Goal: Information Seeking & Learning: Check status

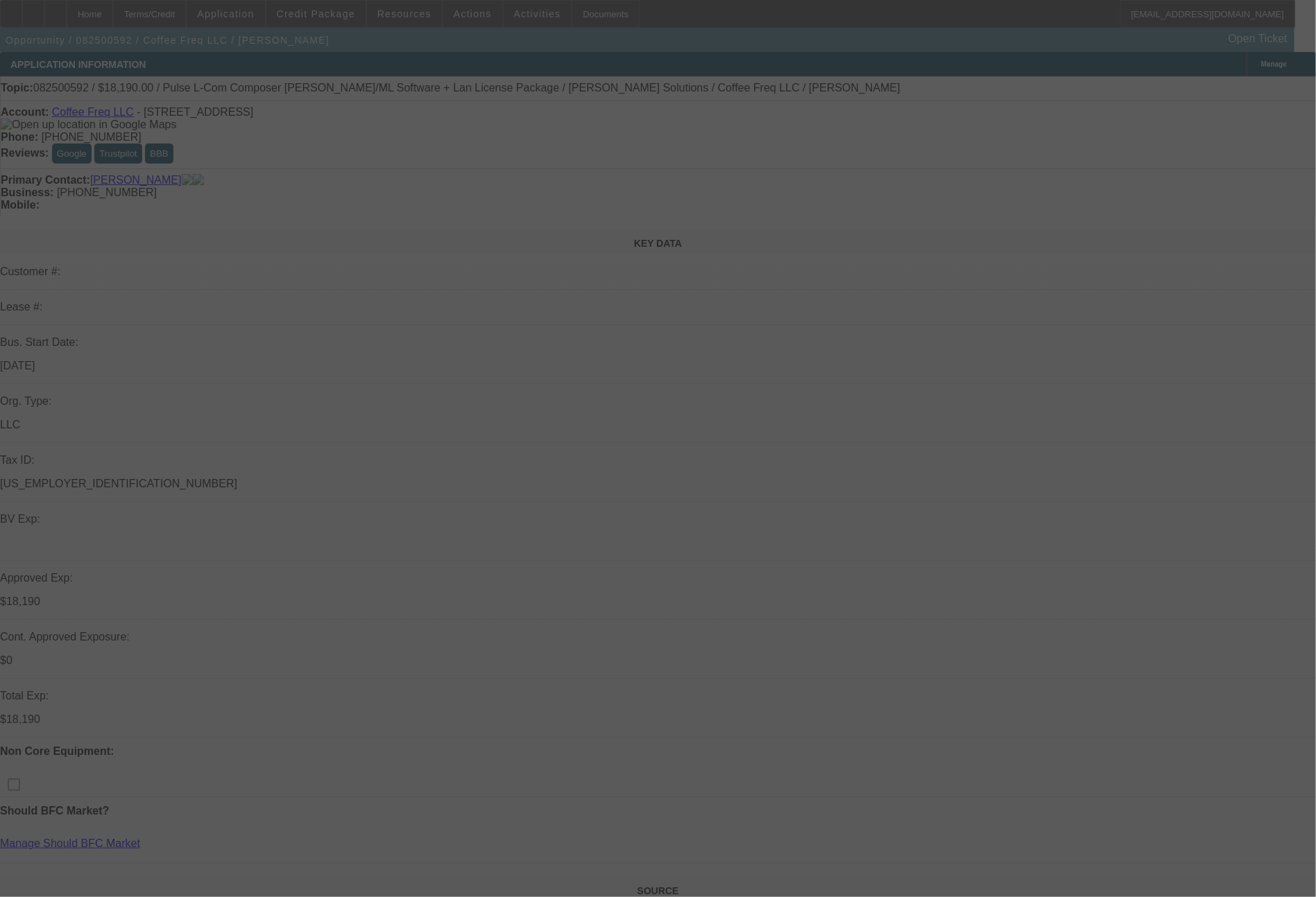
scroll to position [785, 0]
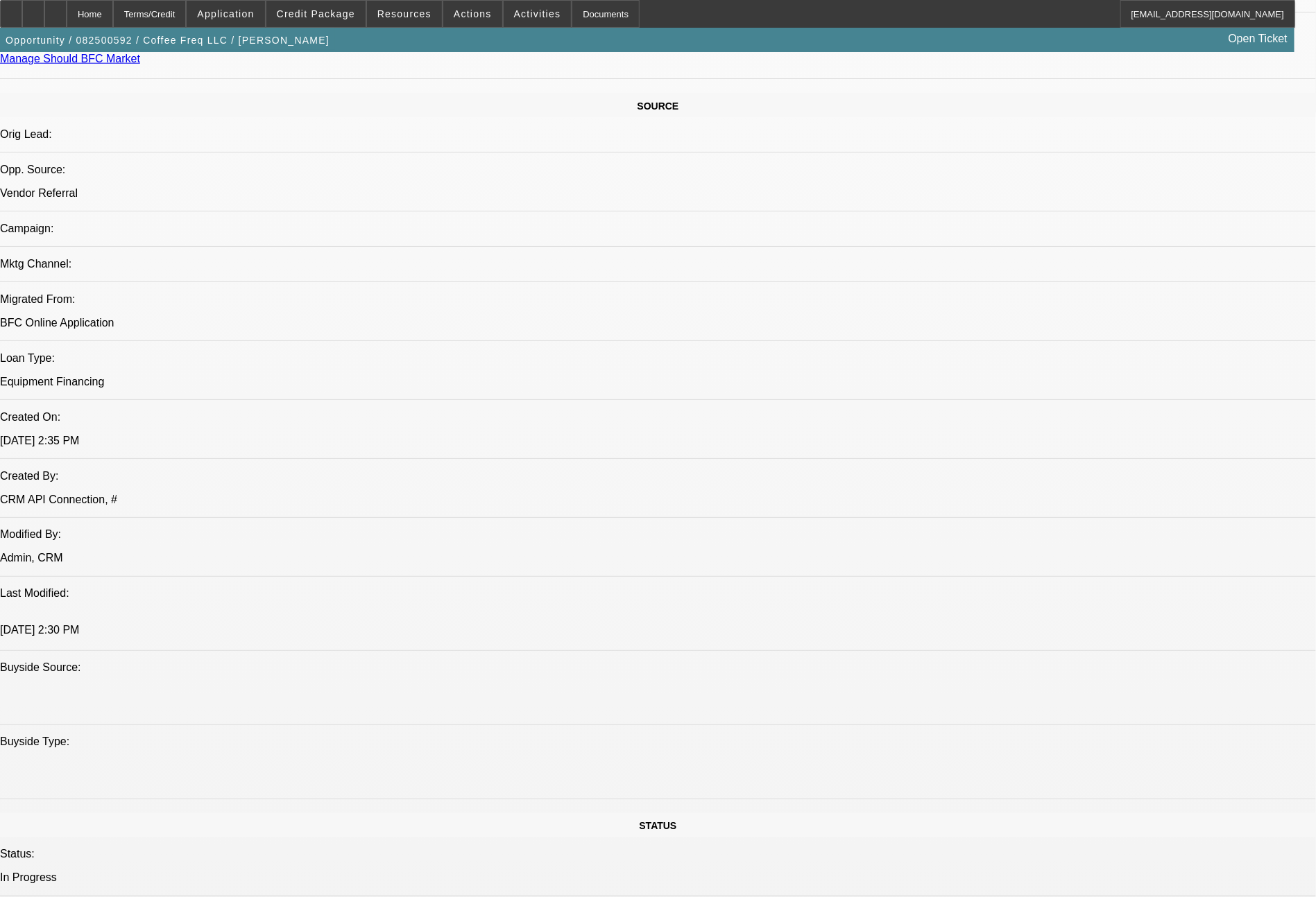
select select "0"
select select "2"
select select "0.1"
select select "4"
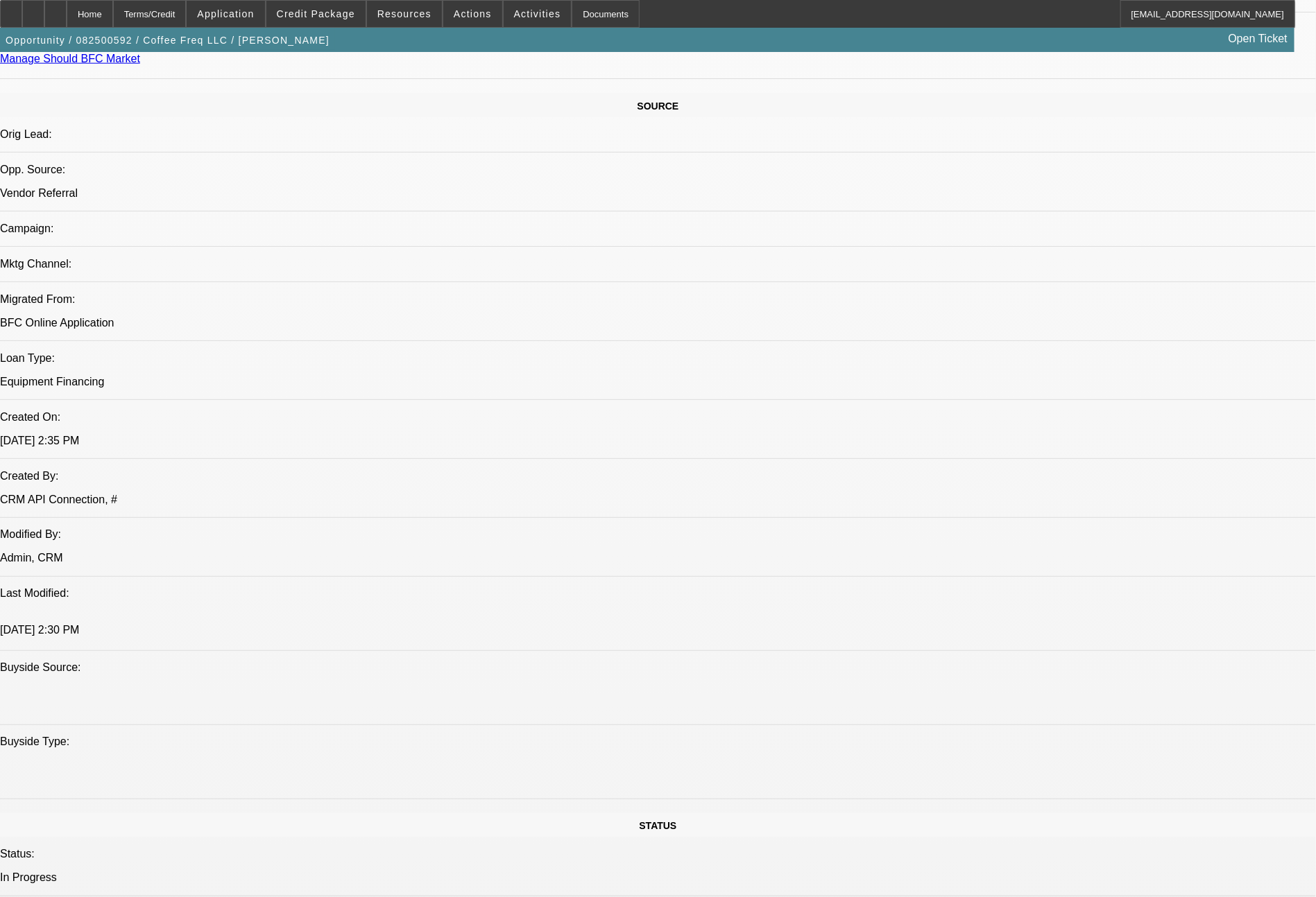
select select "0"
select select "2"
select select "0"
select select "6"
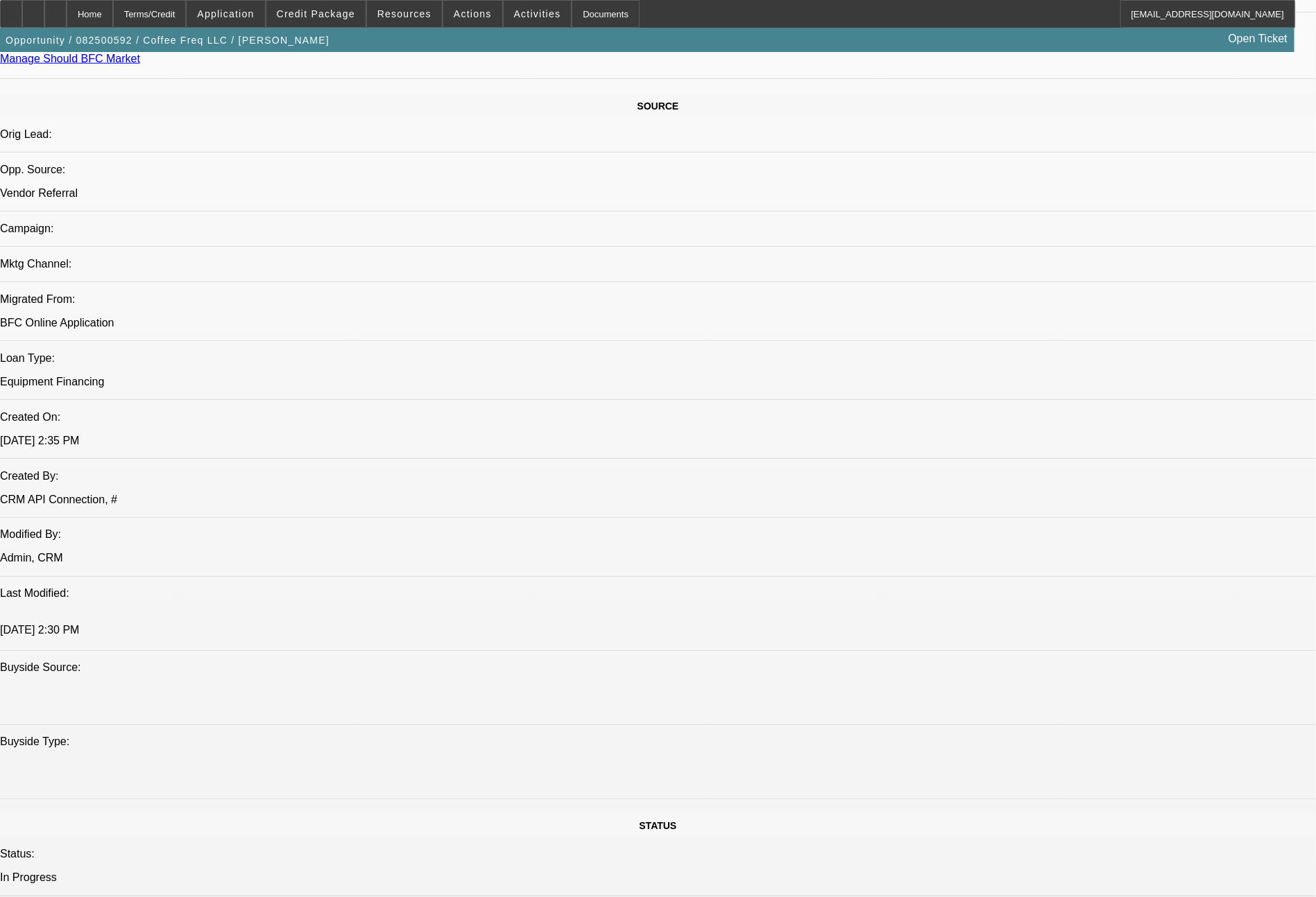
select select "0"
select select "2"
select select "0.1"
select select "4"
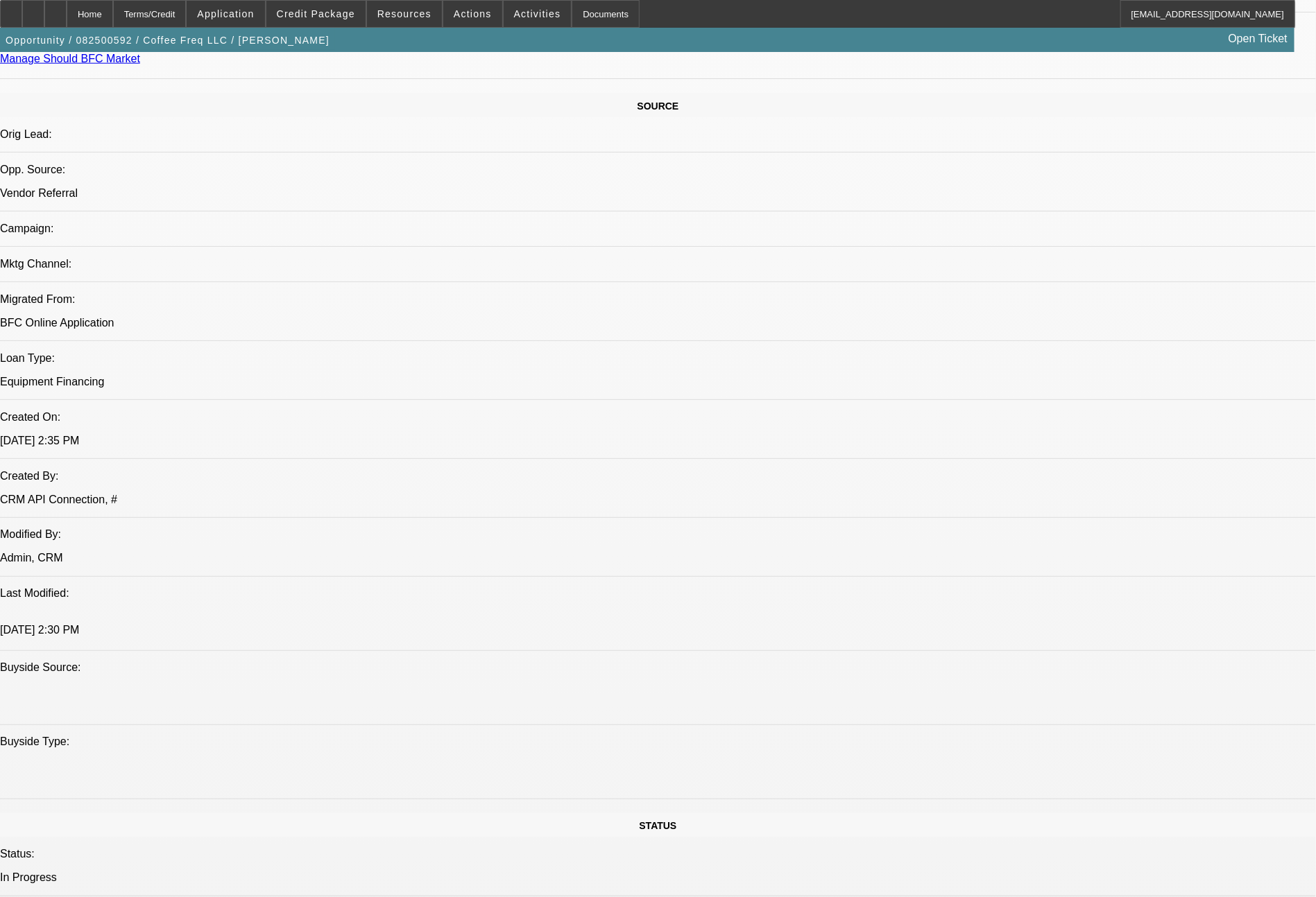
select select "0"
select select "2"
select select "0"
select select "6"
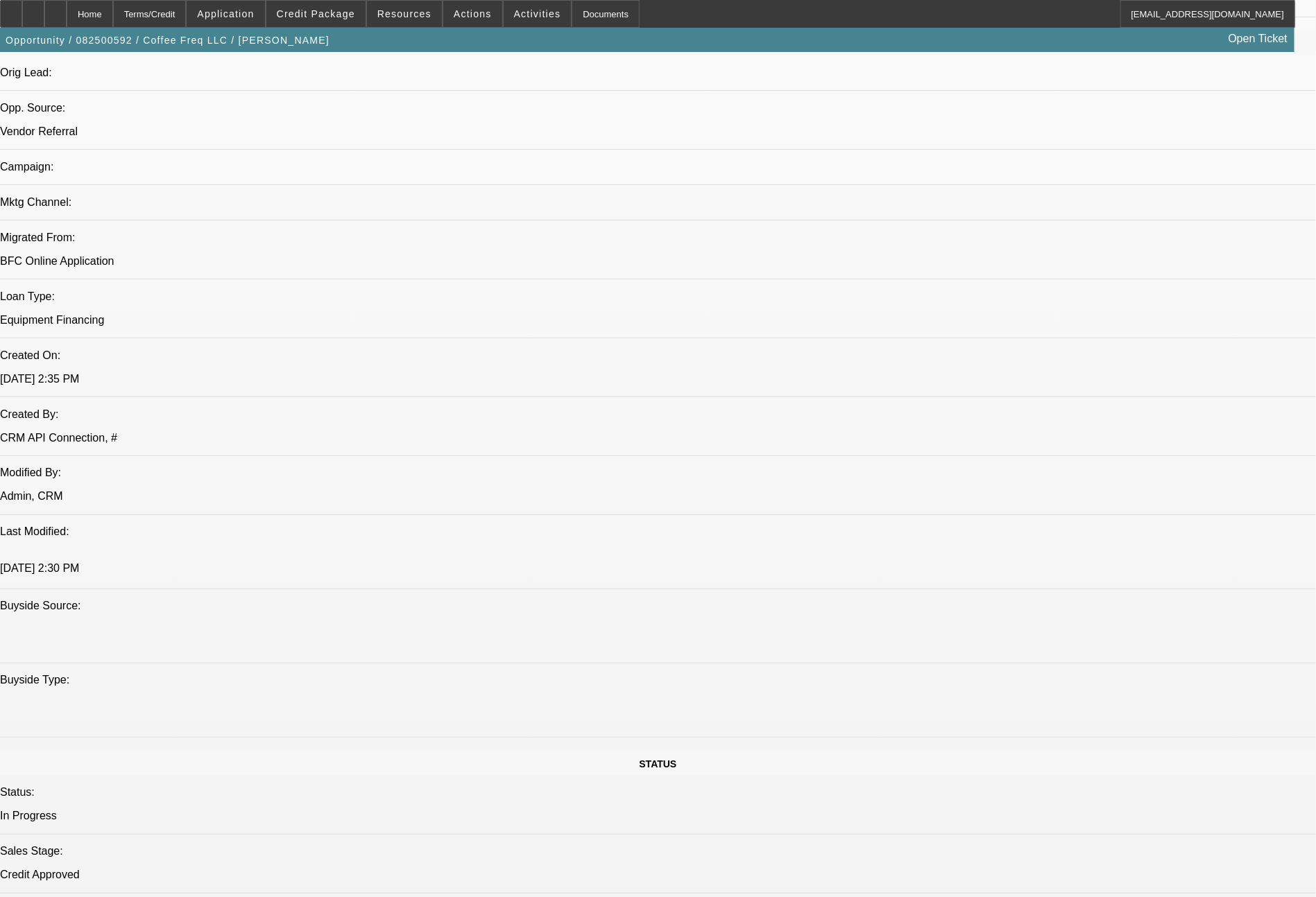
scroll to position [0, 0]
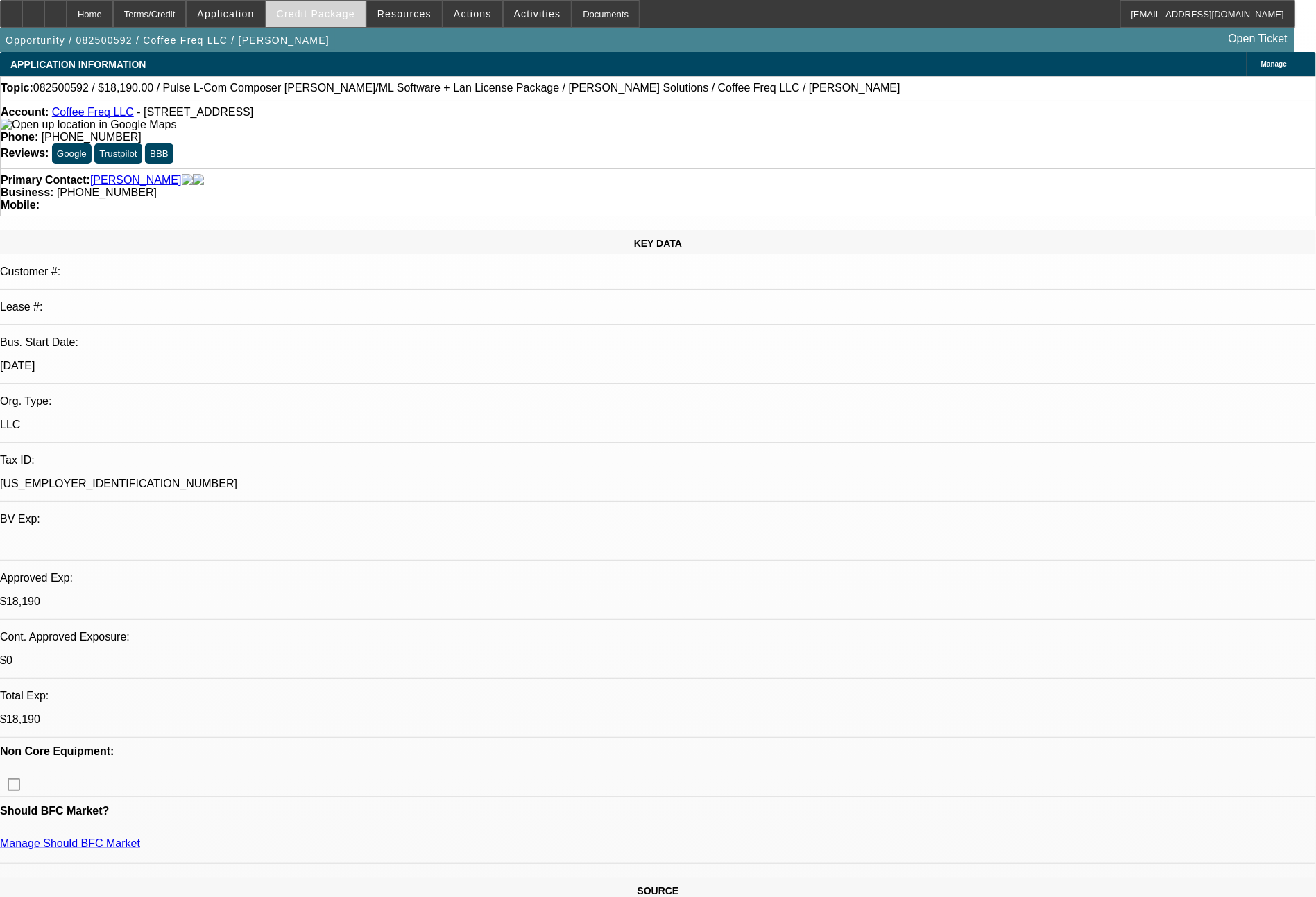
click at [361, 20] on span at bounding box center [316, 14] width 99 height 33
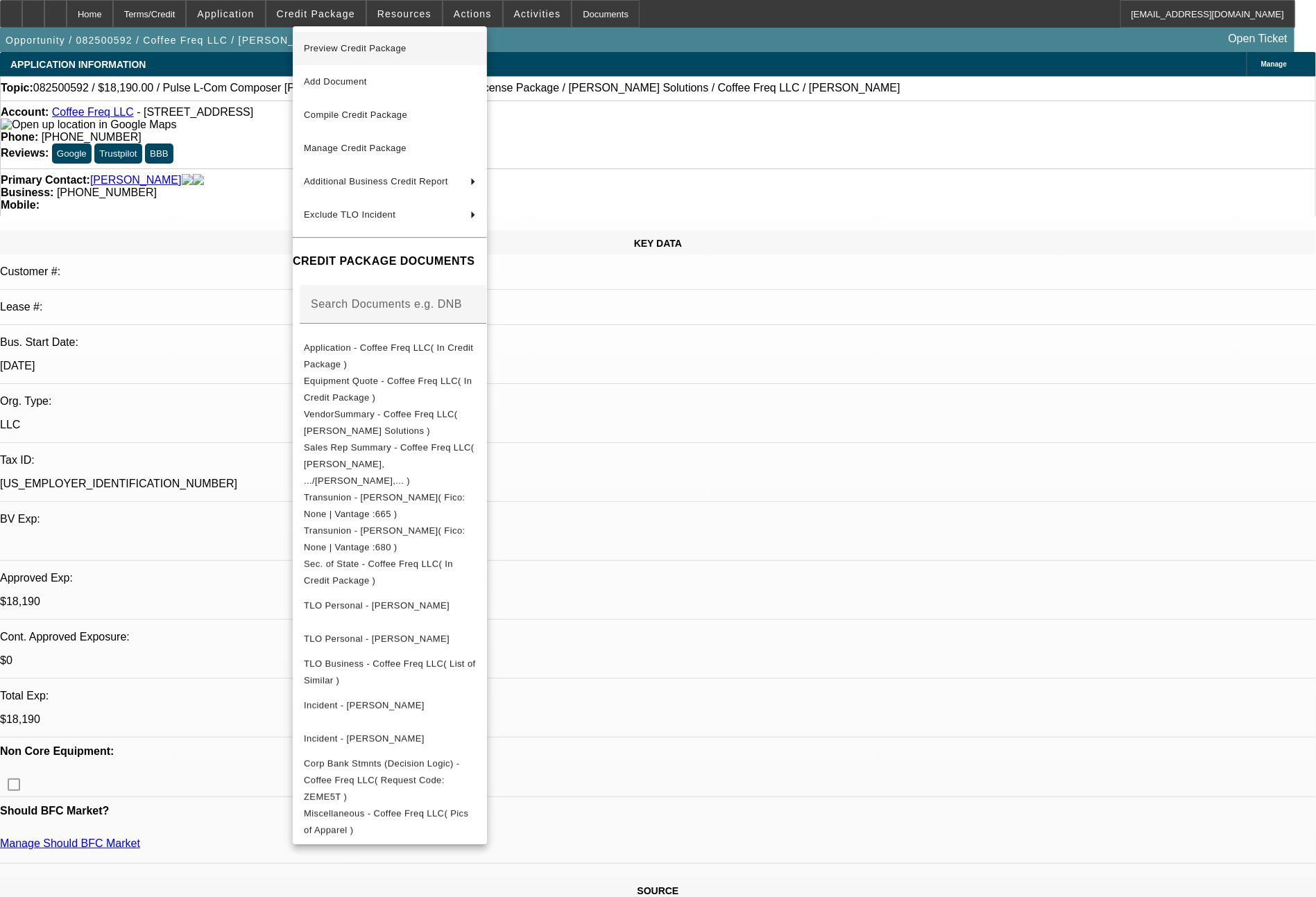
click at [376, 49] on span "Preview Credit Package" at bounding box center [355, 48] width 102 height 11
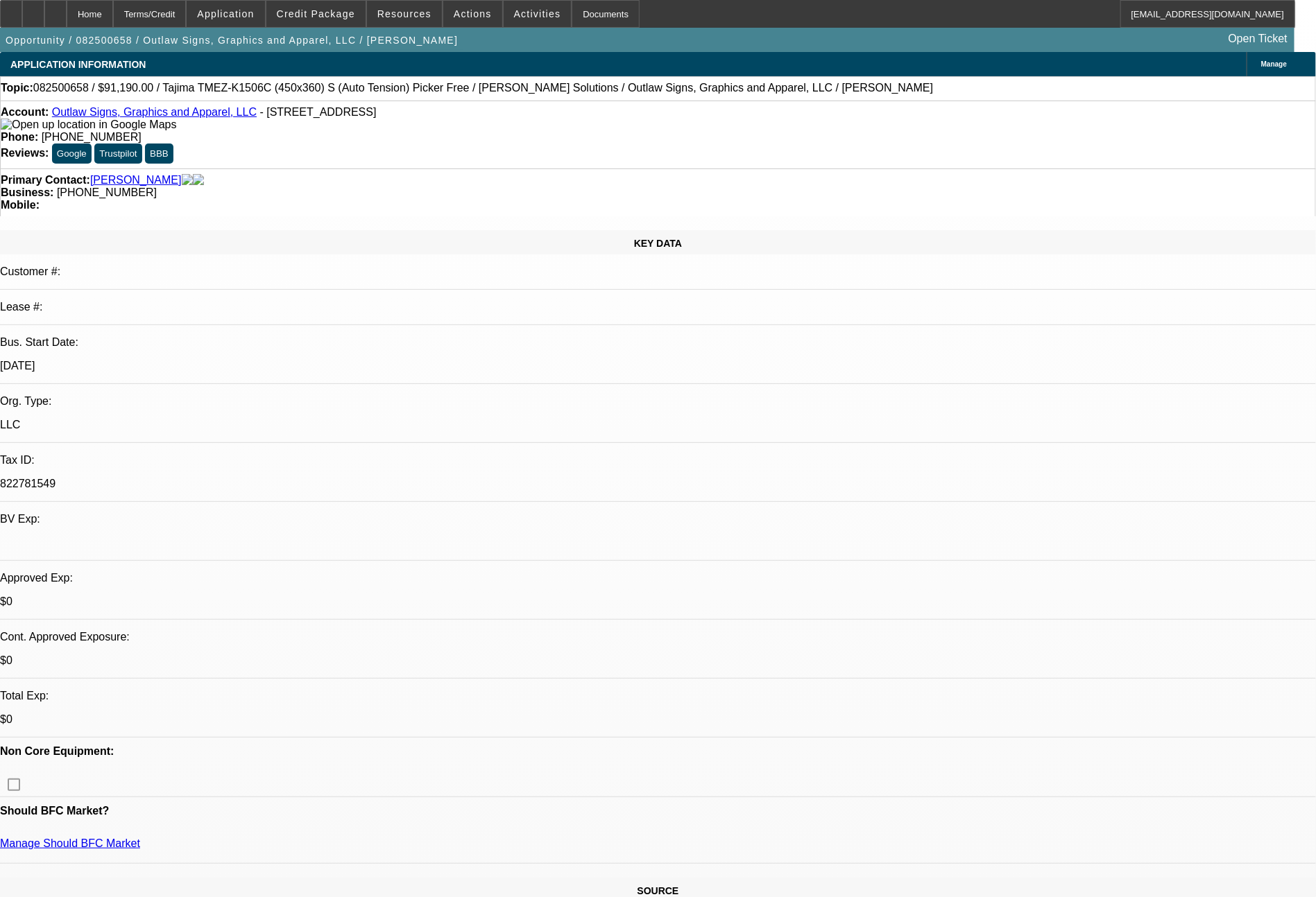
select select "0"
select select "2"
select select "0.1"
select select "4"
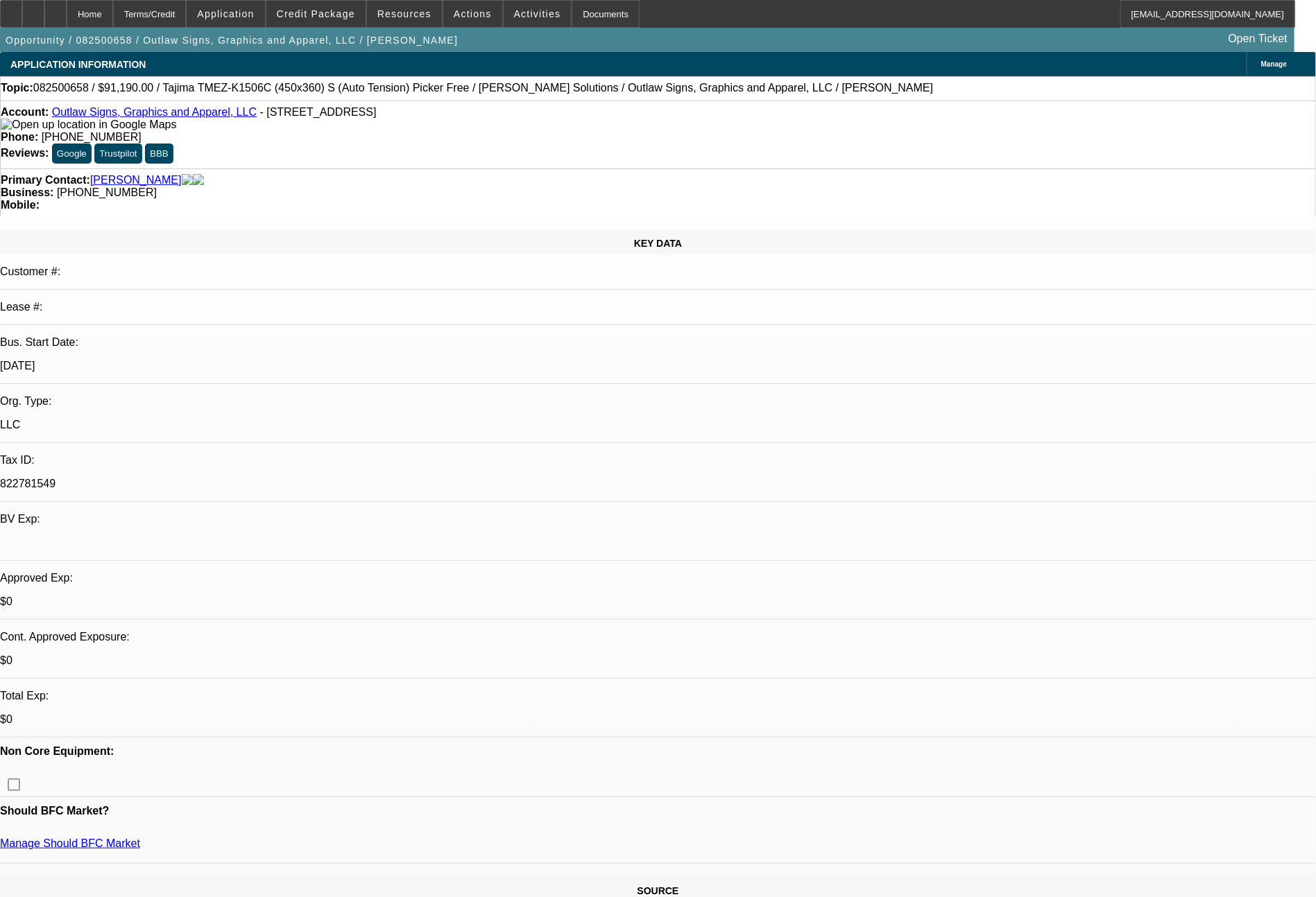
select select "0"
select select "2"
select select "0"
select select "6"
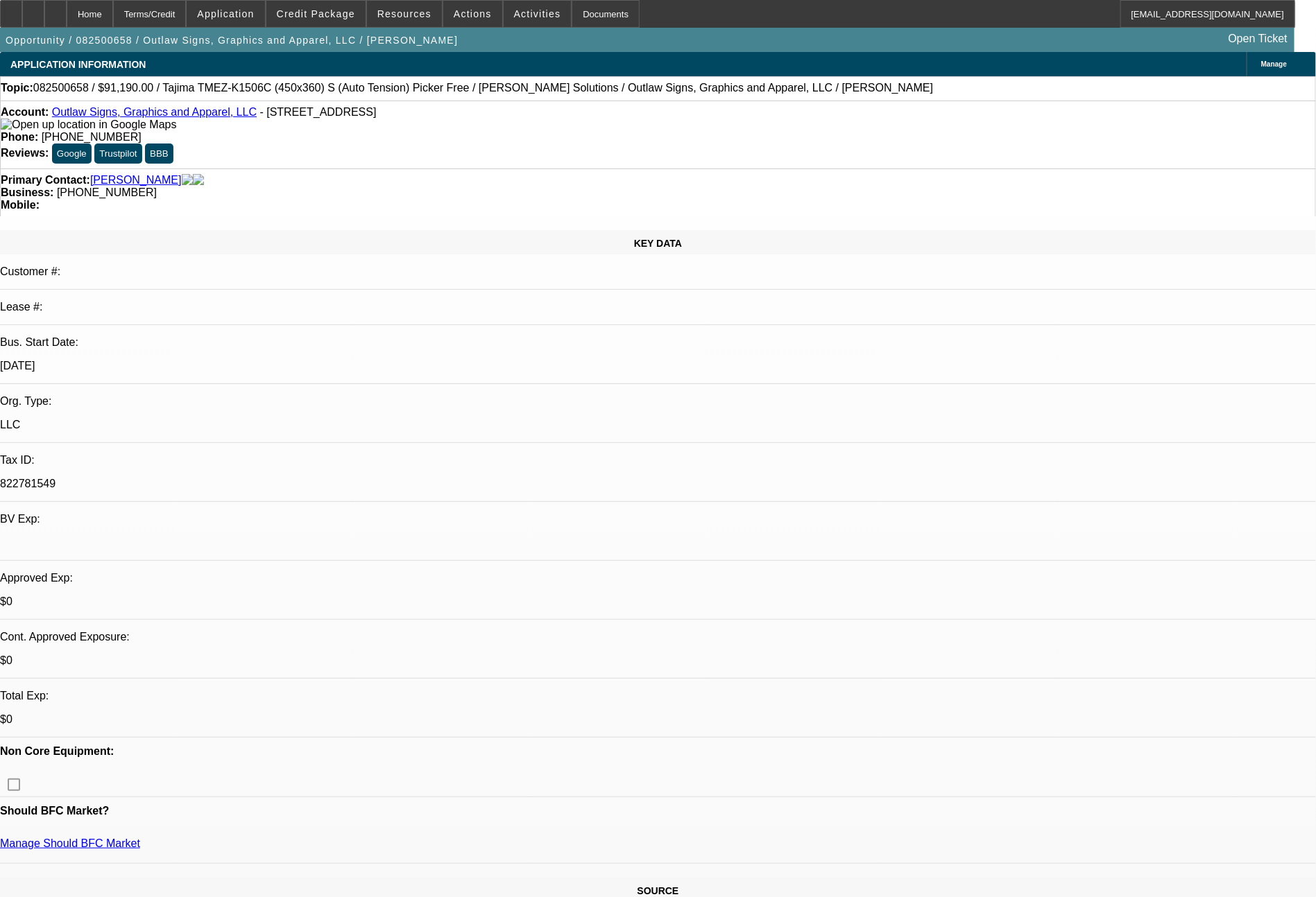
select select "0"
select select "2"
select select "0.1"
select select "4"
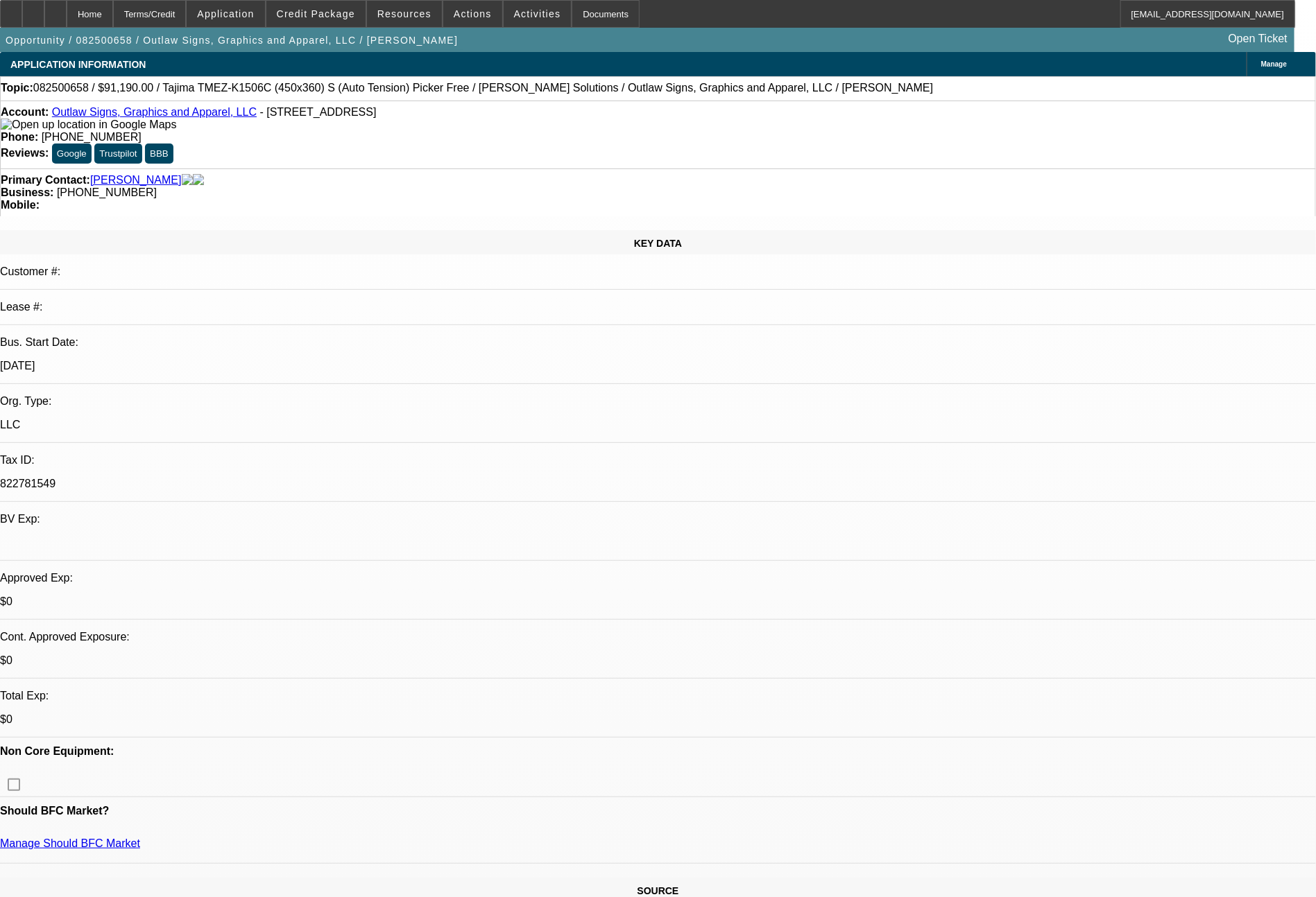
select select "0"
select select "2"
select select "0"
select select "6"
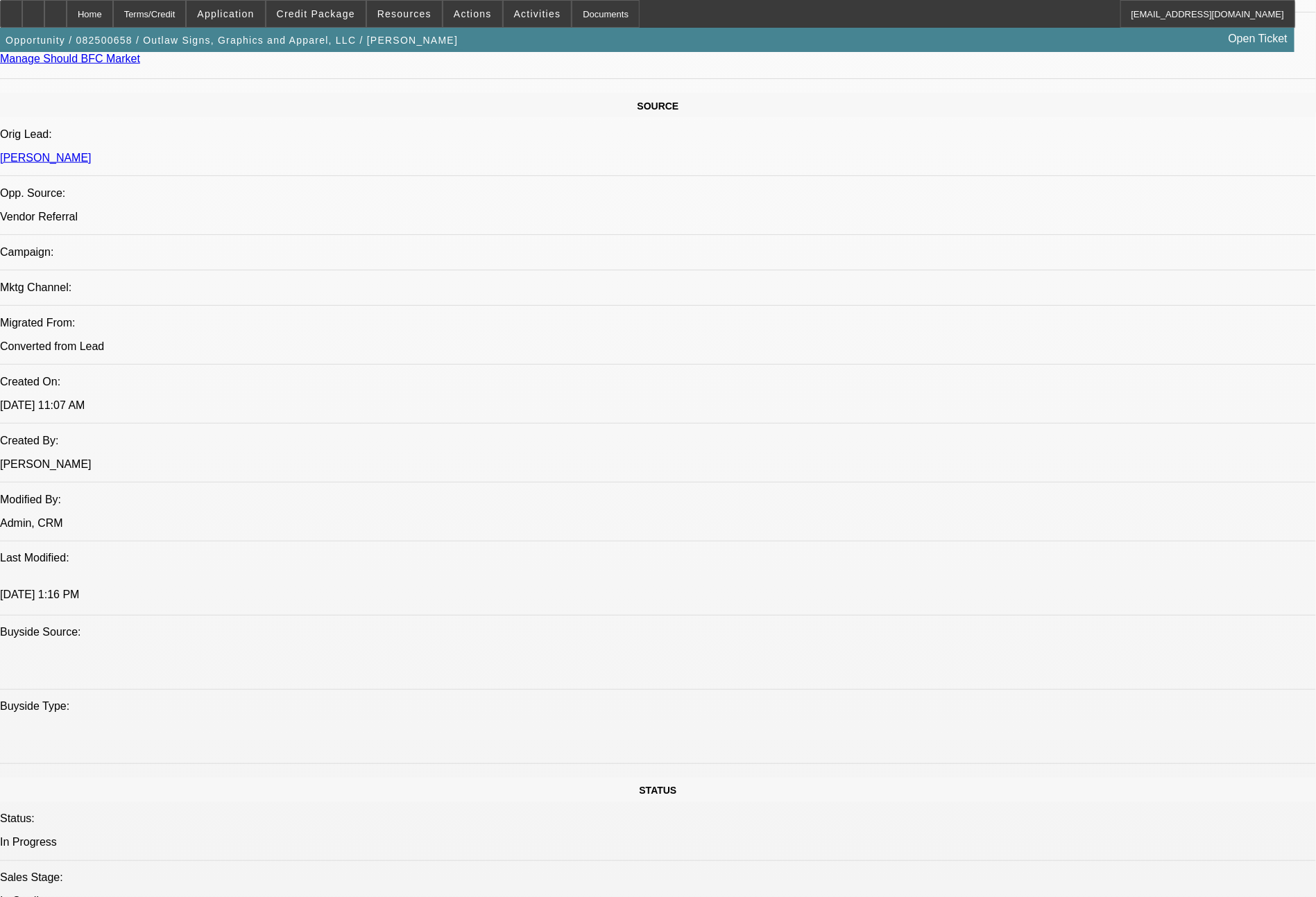
scroll to position [1571, 0]
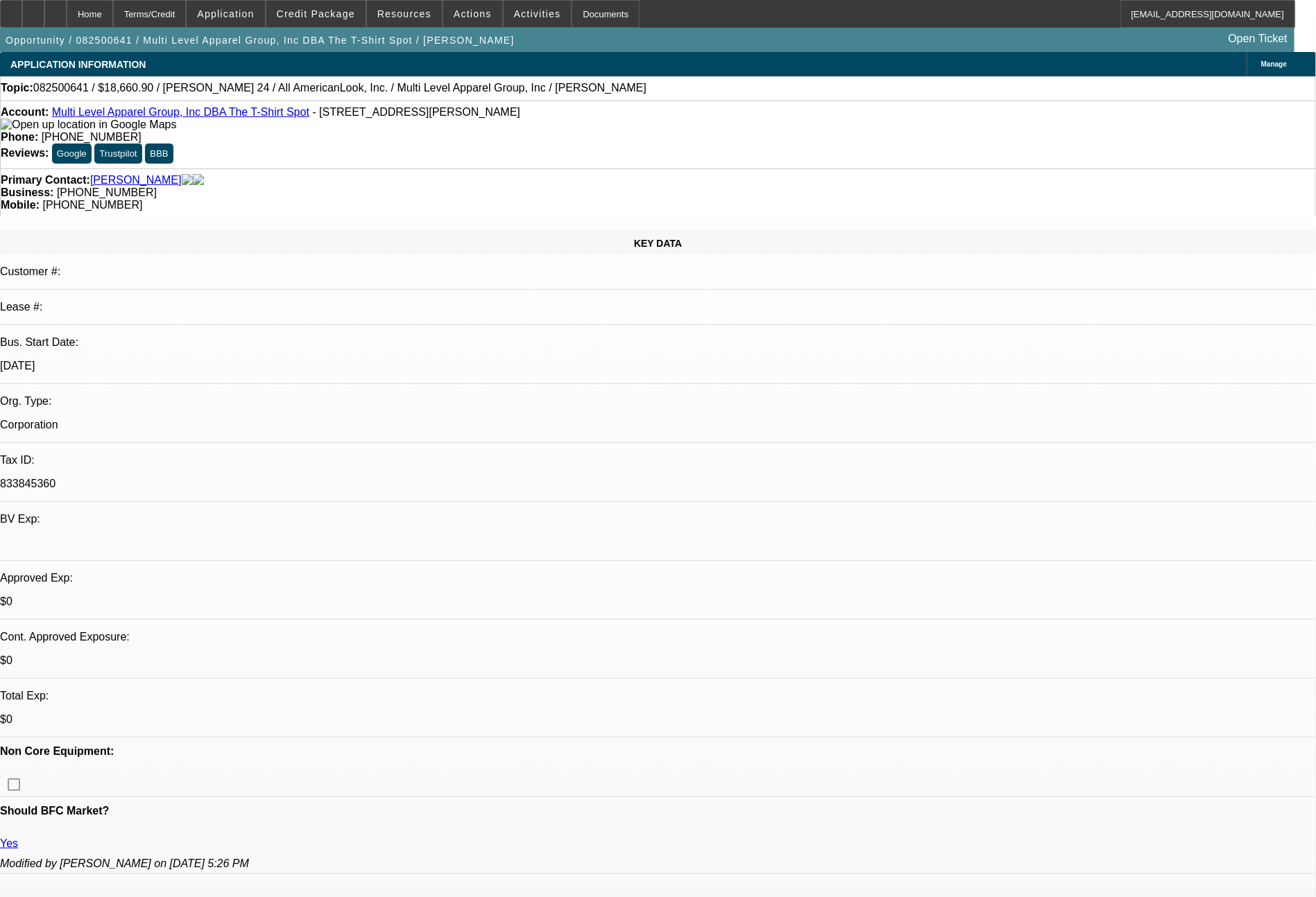
select select "0"
select select "0.1"
select select "4"
select select "0"
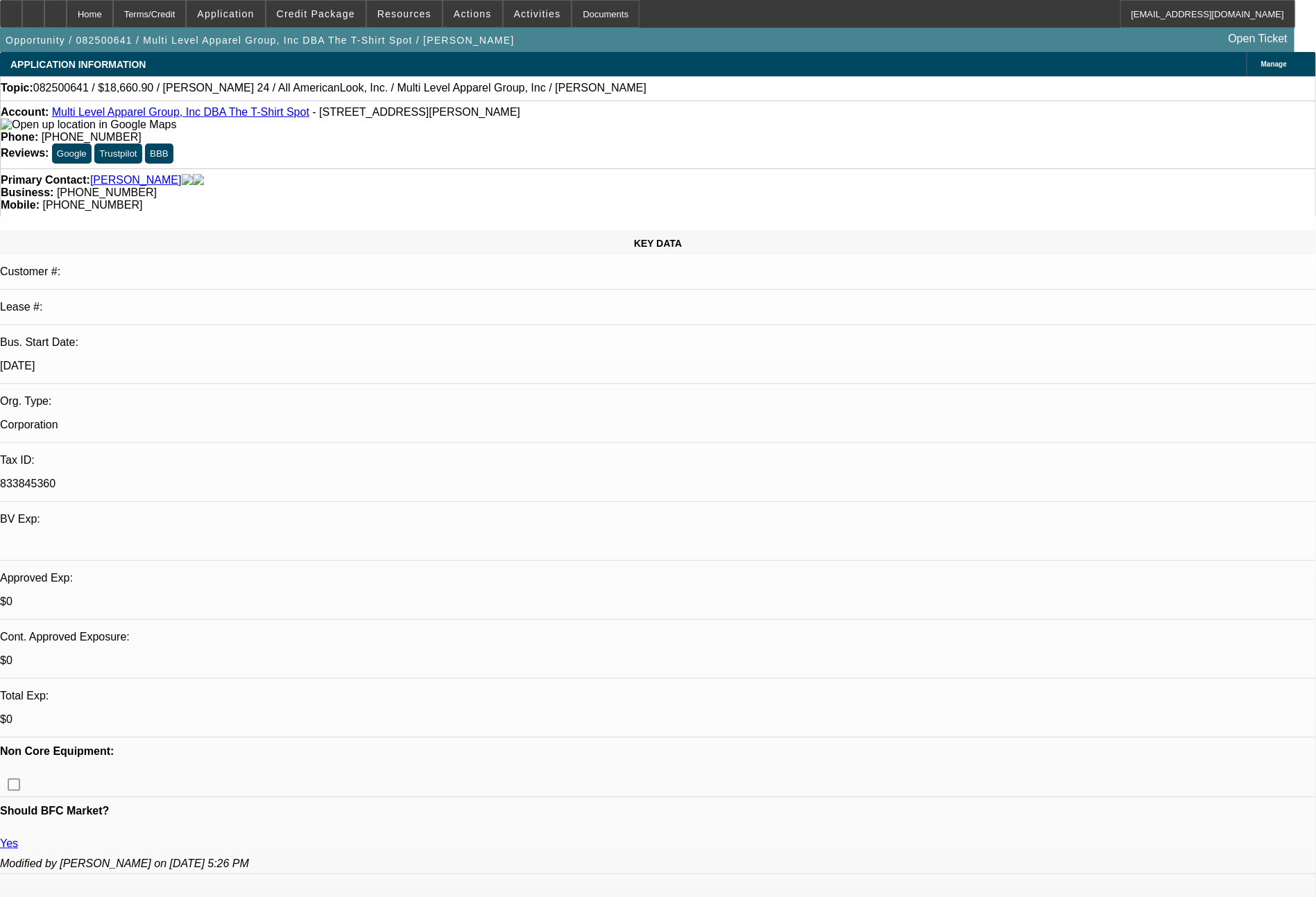
select select "0"
select select "0.1"
select select "4"
select select "0"
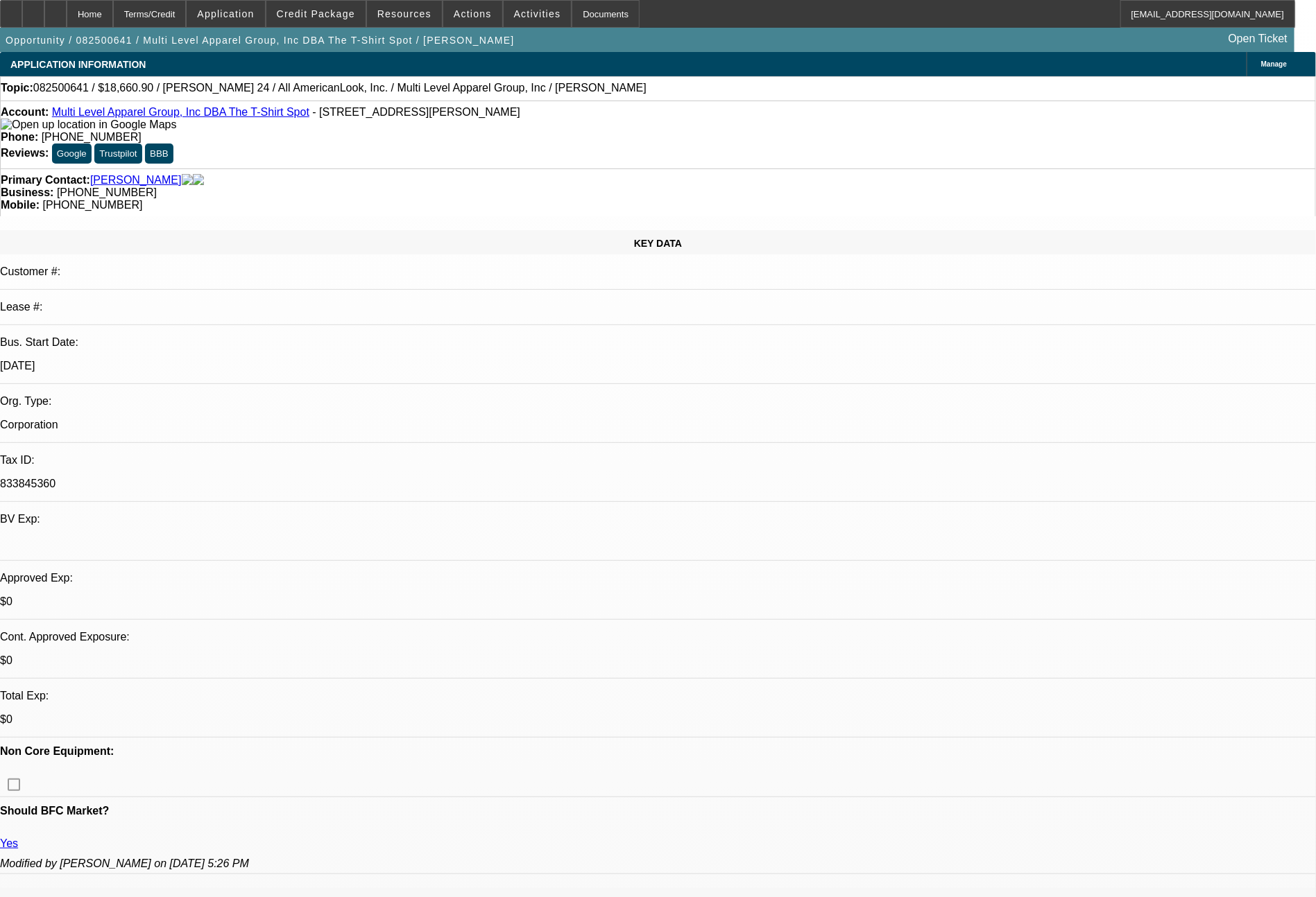
select select "0.1"
select select "4"
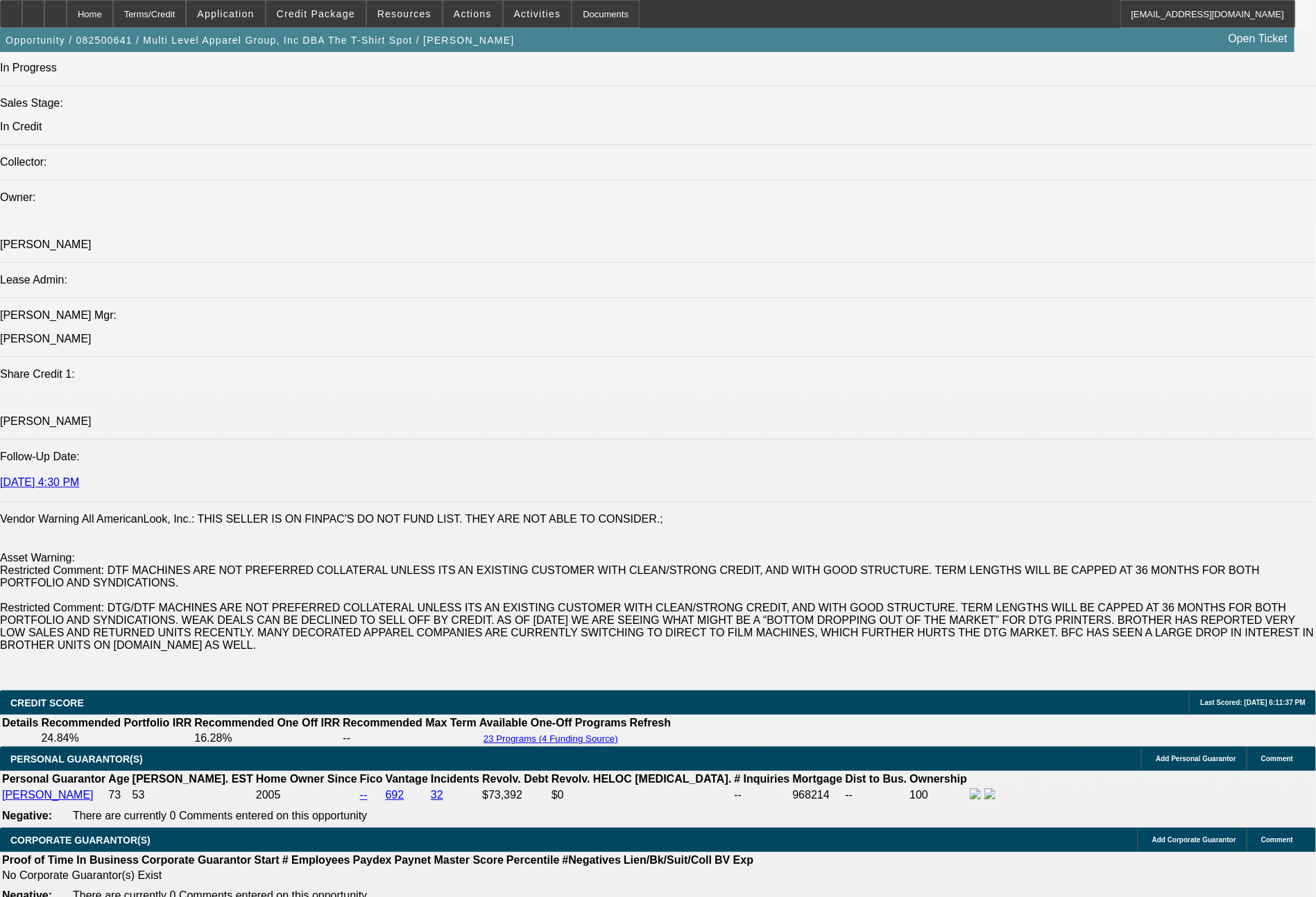
scroll to position [2356, 0]
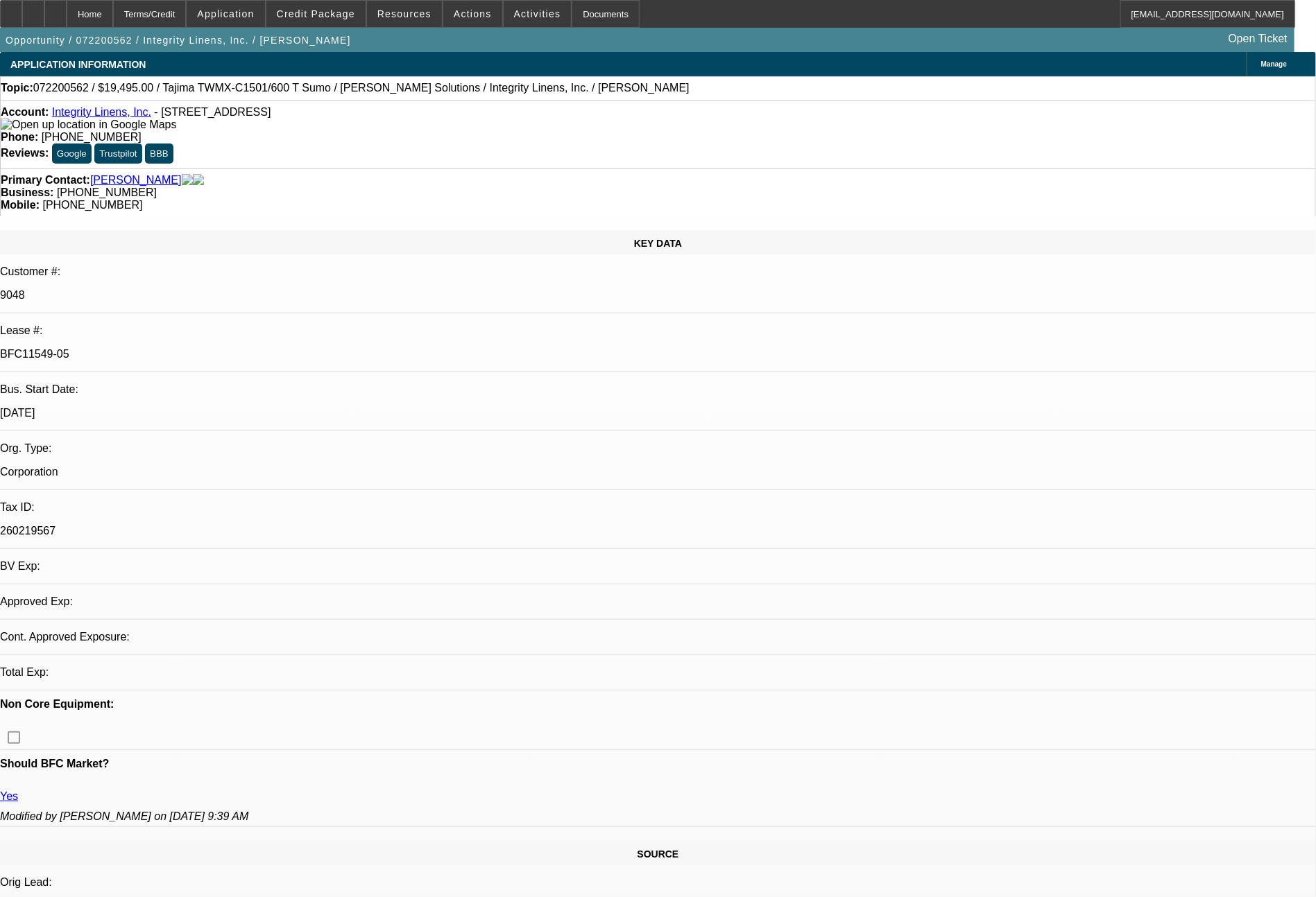
select select "0"
select select "2"
select select "0"
select select "2"
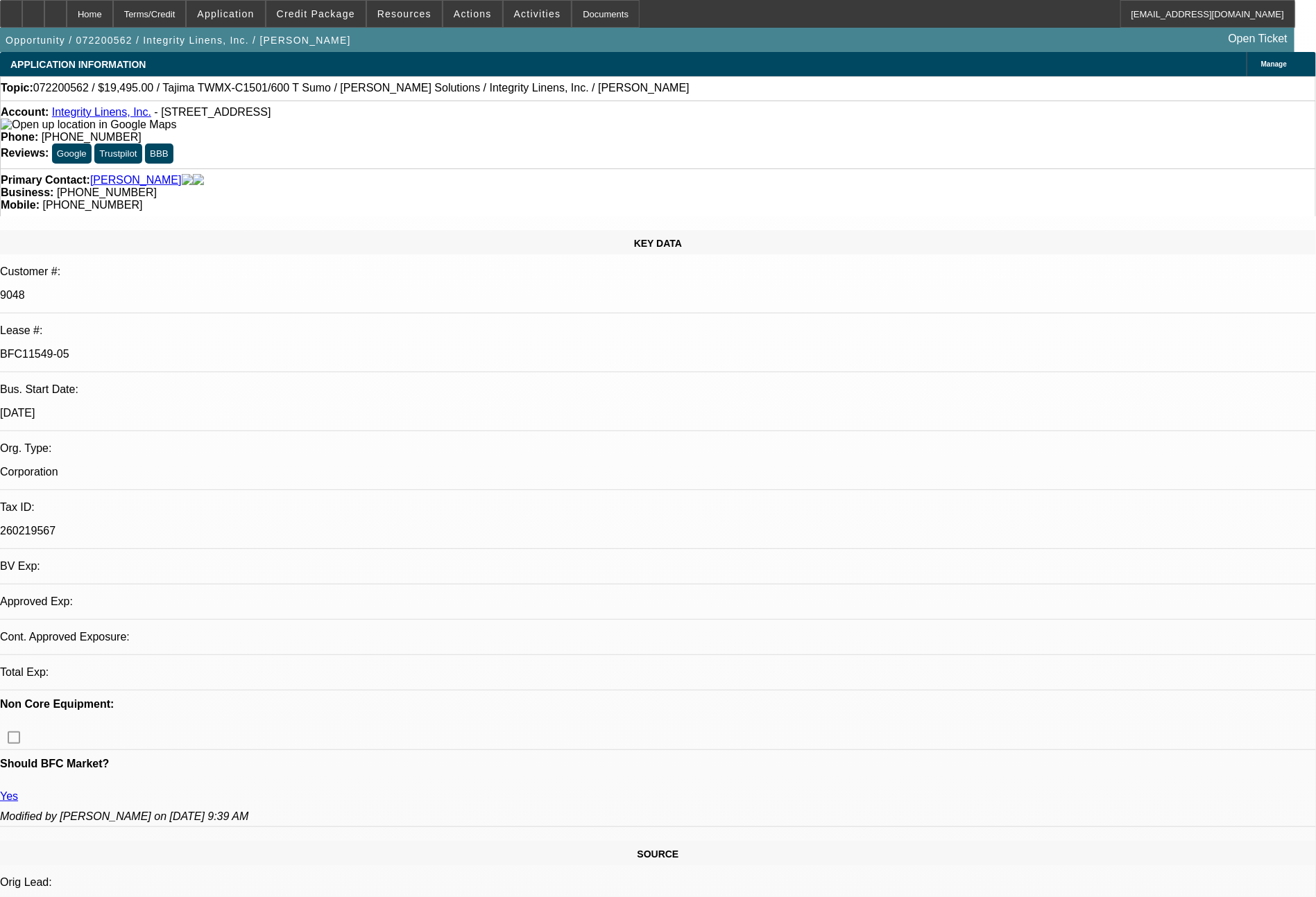
select select "0"
select select "2"
select select "0"
select select "2"
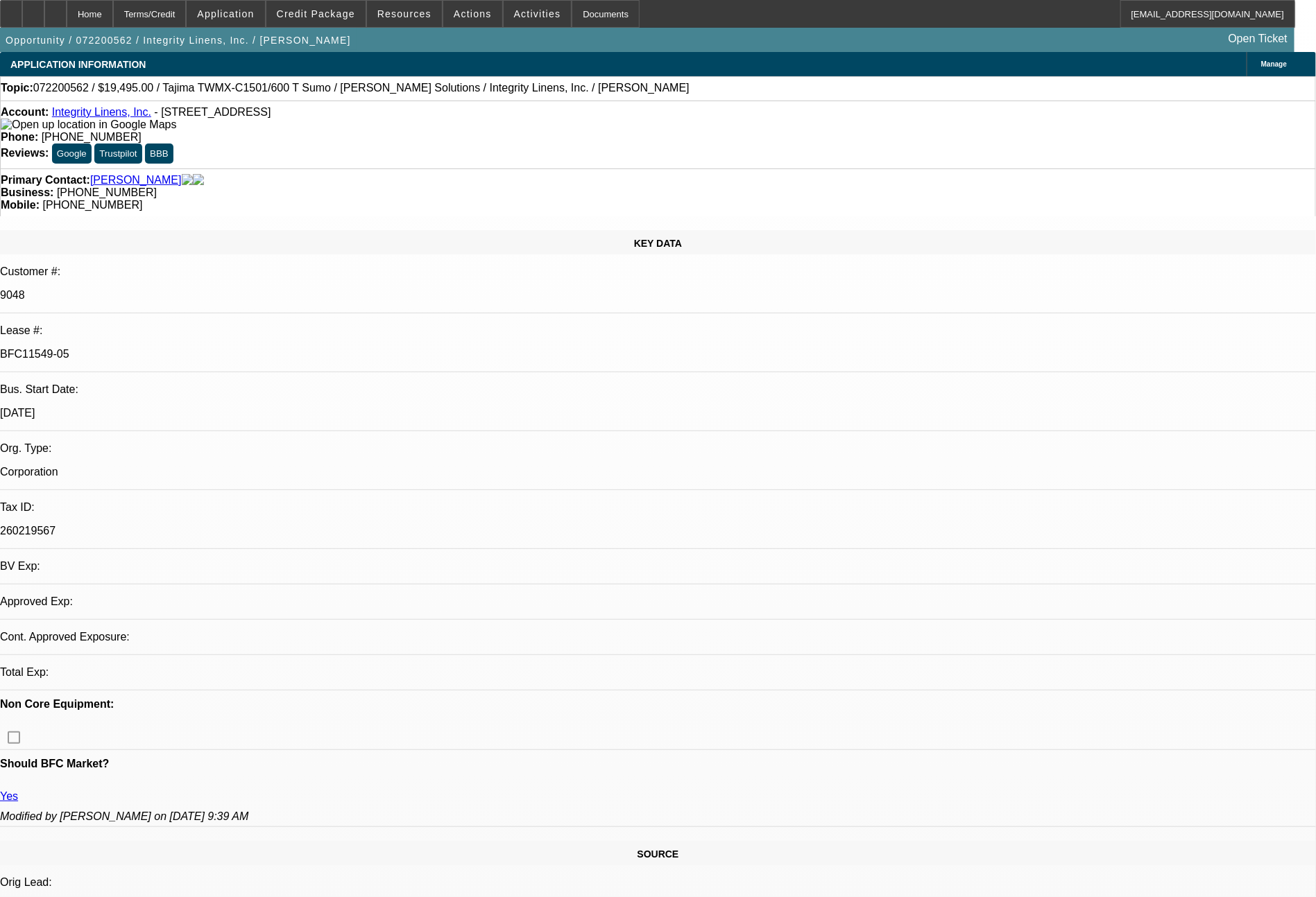
select select "0"
select select "2"
select select "0"
select select "2"
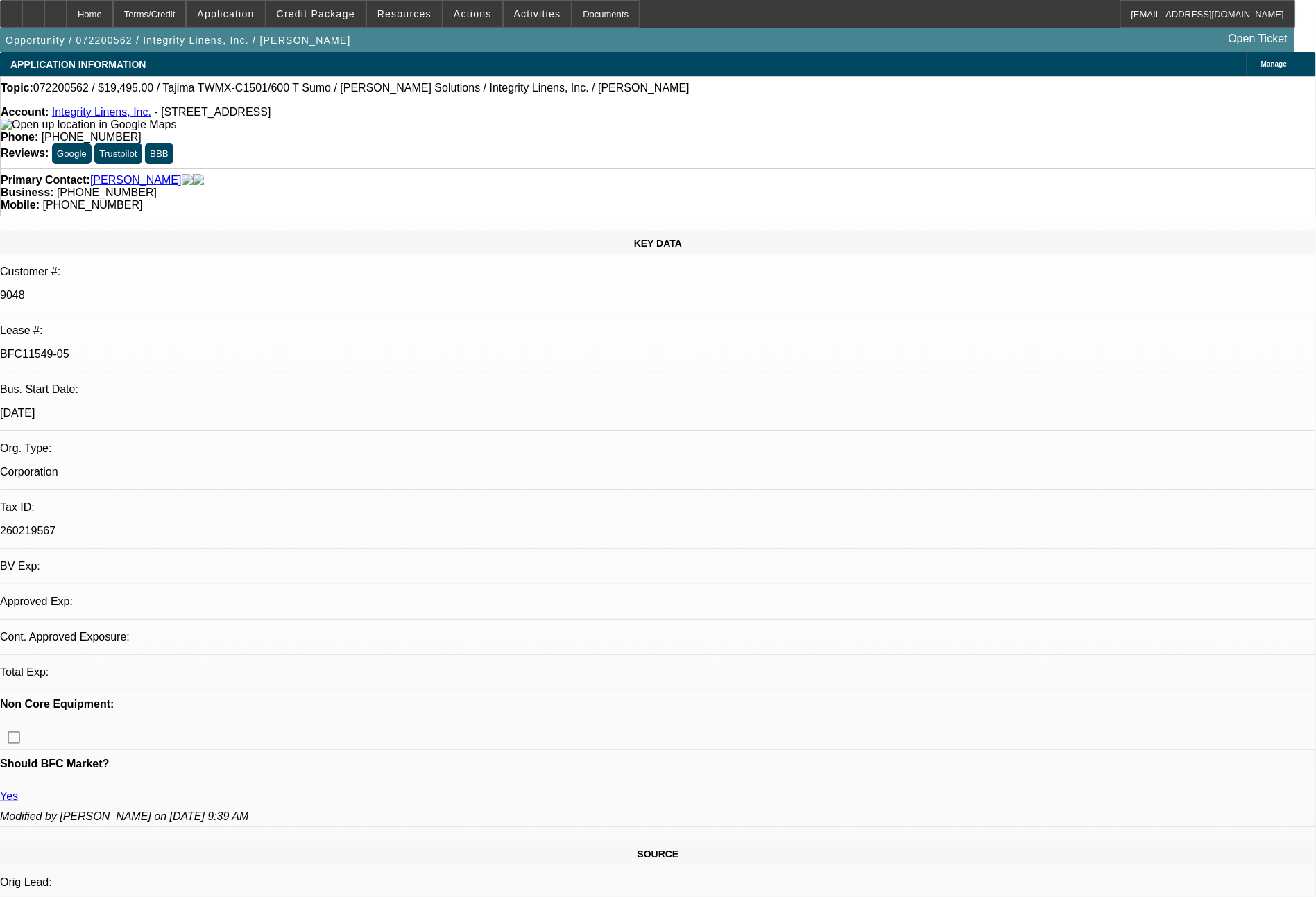
select select "0"
select select "2"
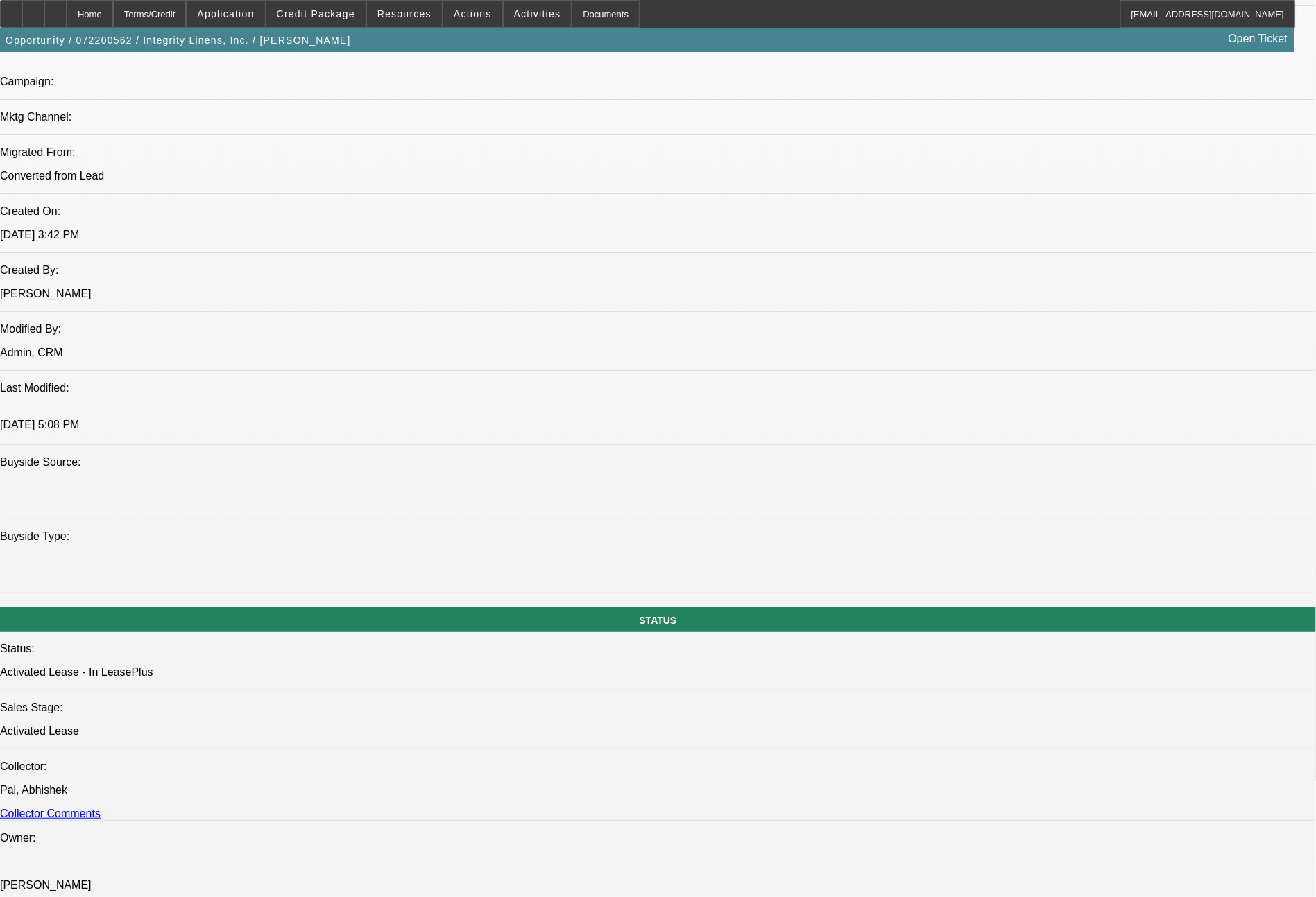
scroll to position [227, 0]
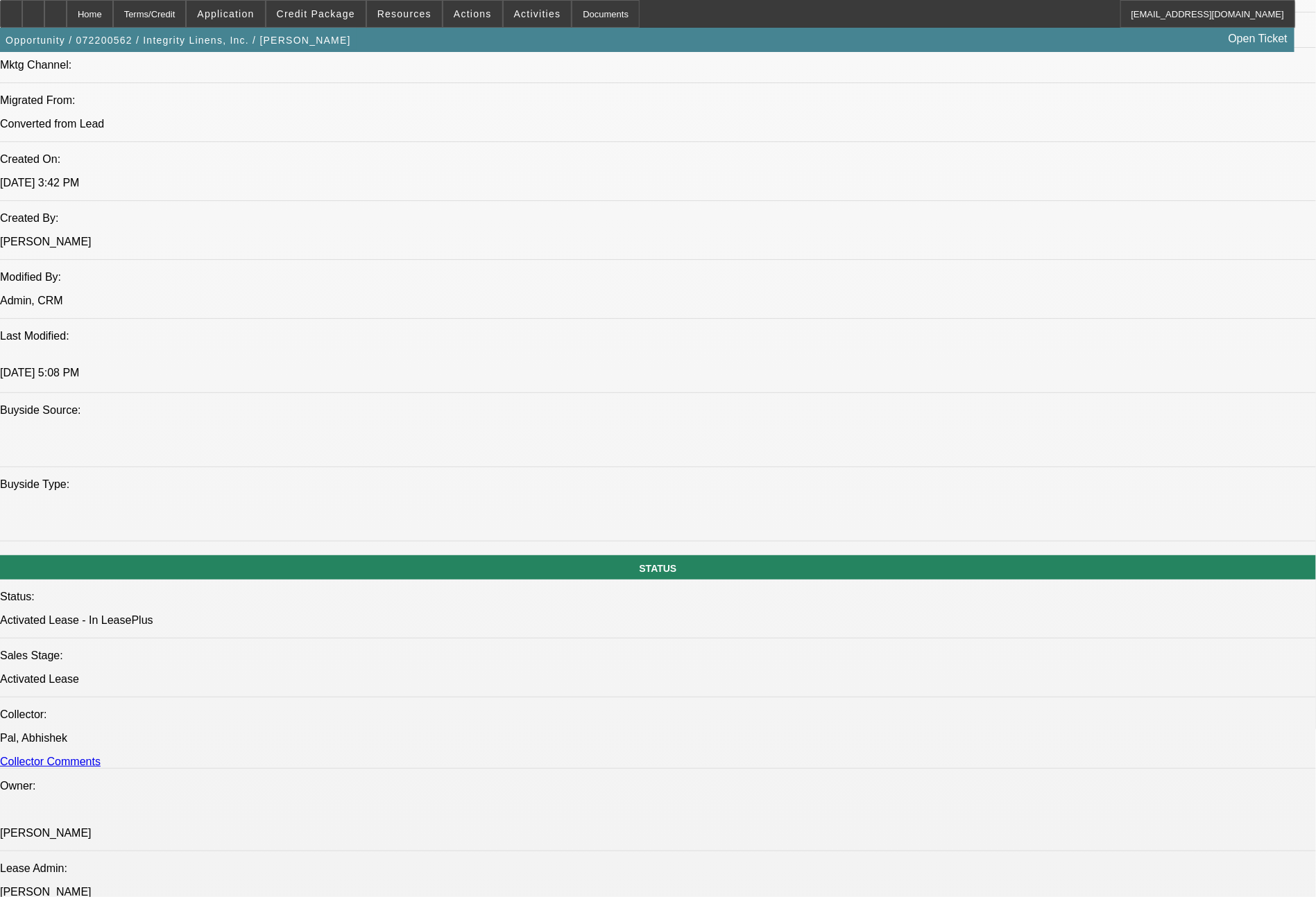
scroll to position [19, 0]
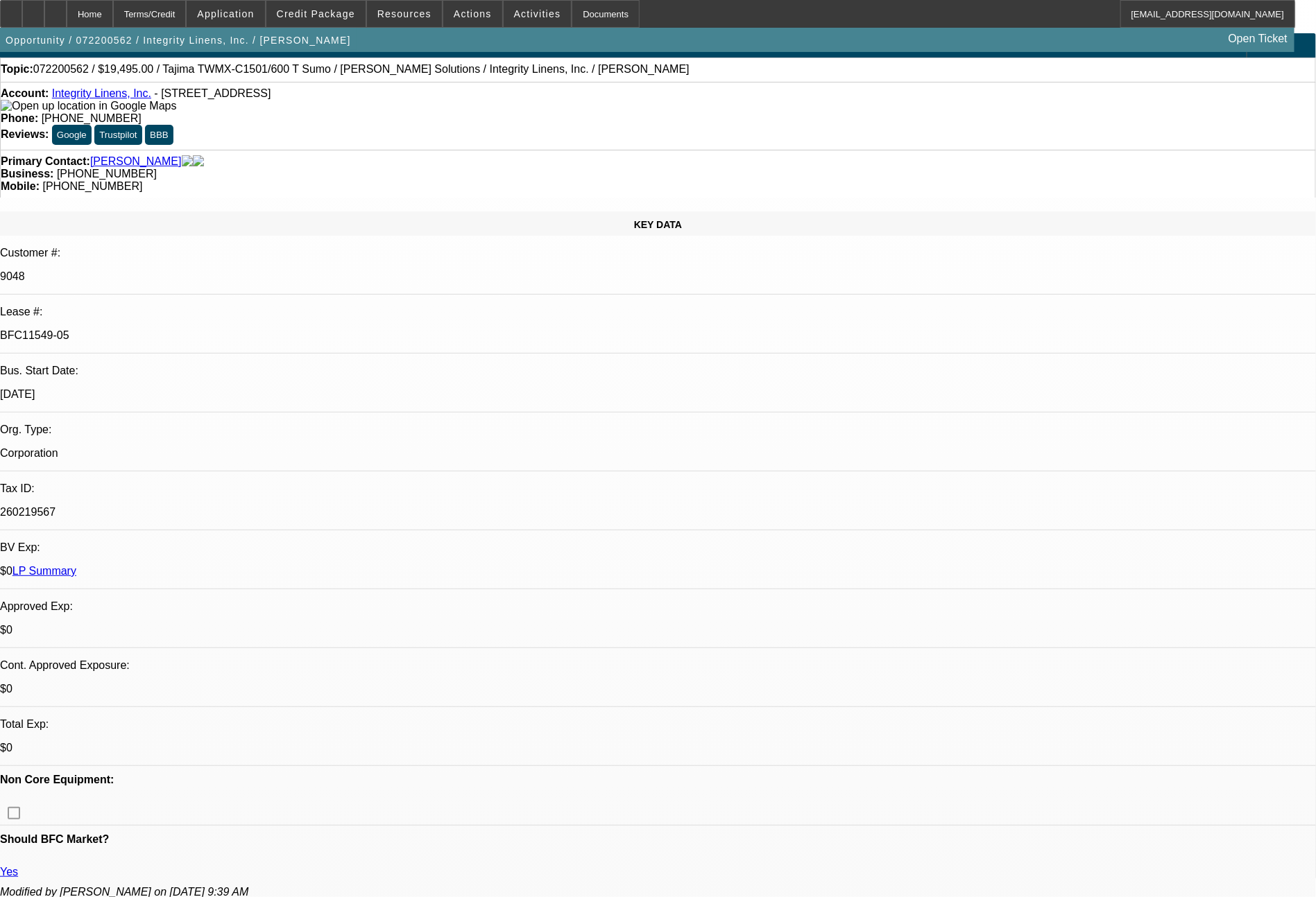
click at [76, 565] on link "LP Summary" at bounding box center [44, 571] width 64 height 12
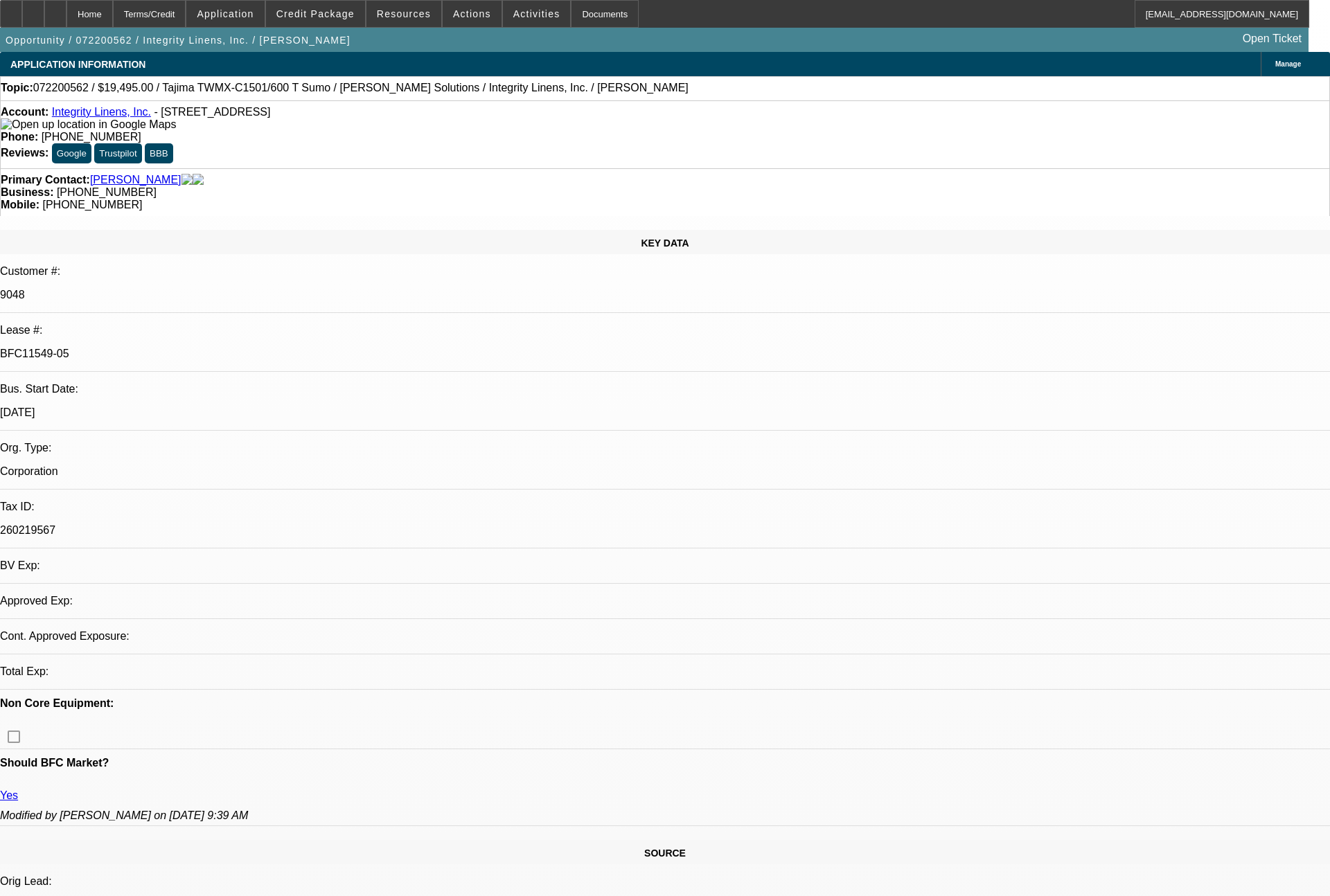
select select "0"
select select "2"
select select "0"
select select "2"
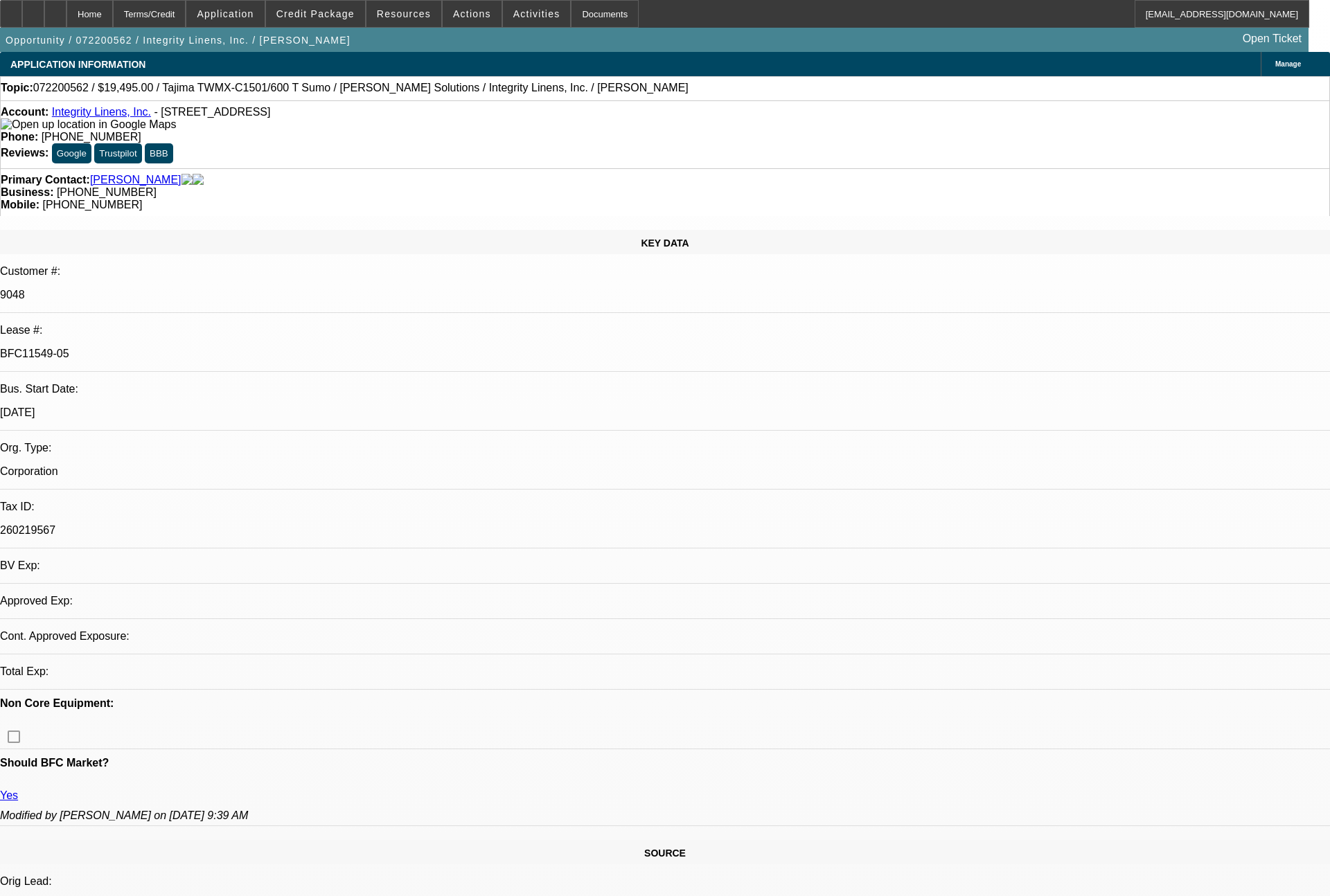
select select "0"
select select "2"
select select "0"
select select "2"
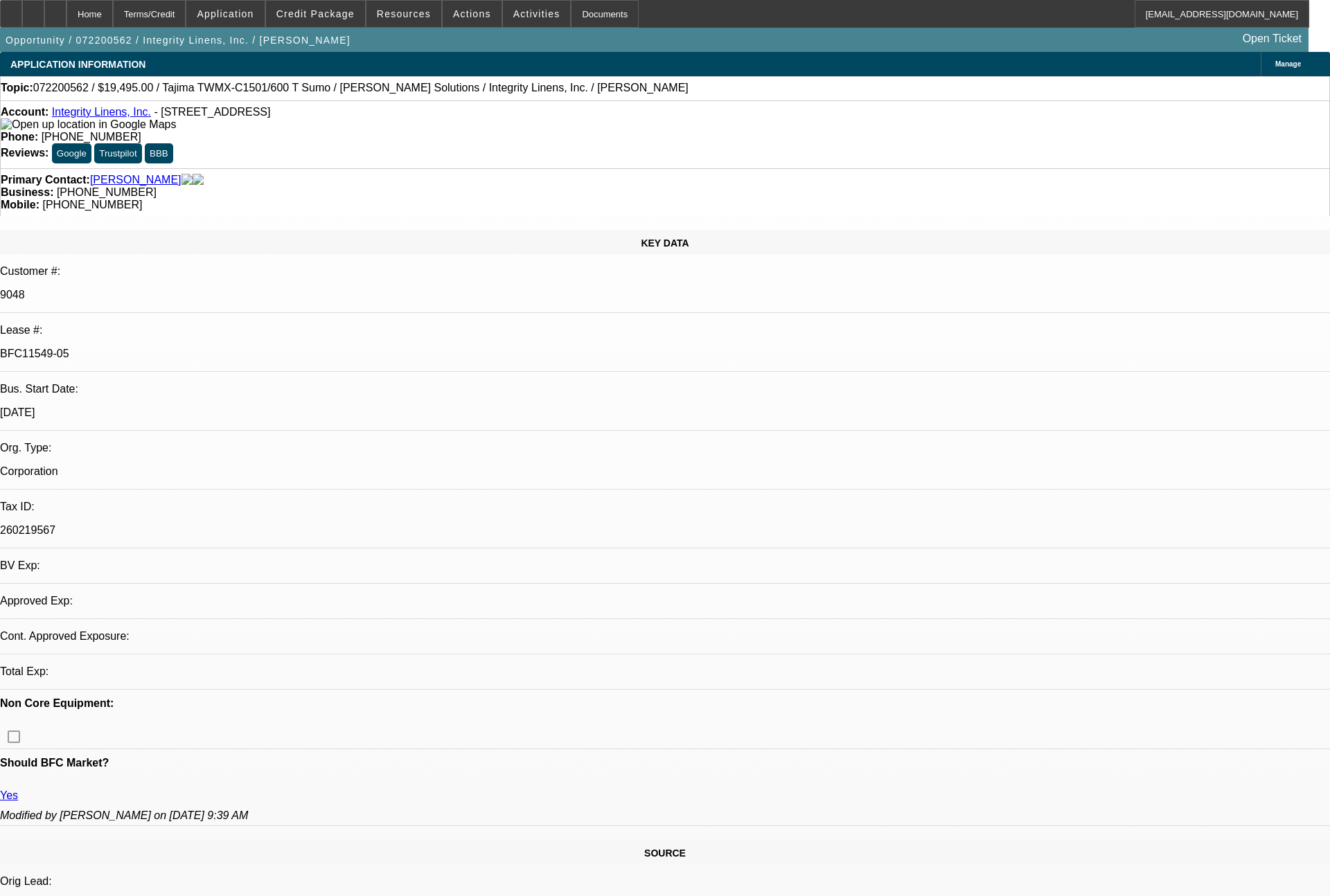
select select "0"
select select "2"
select select "0"
select select "2"
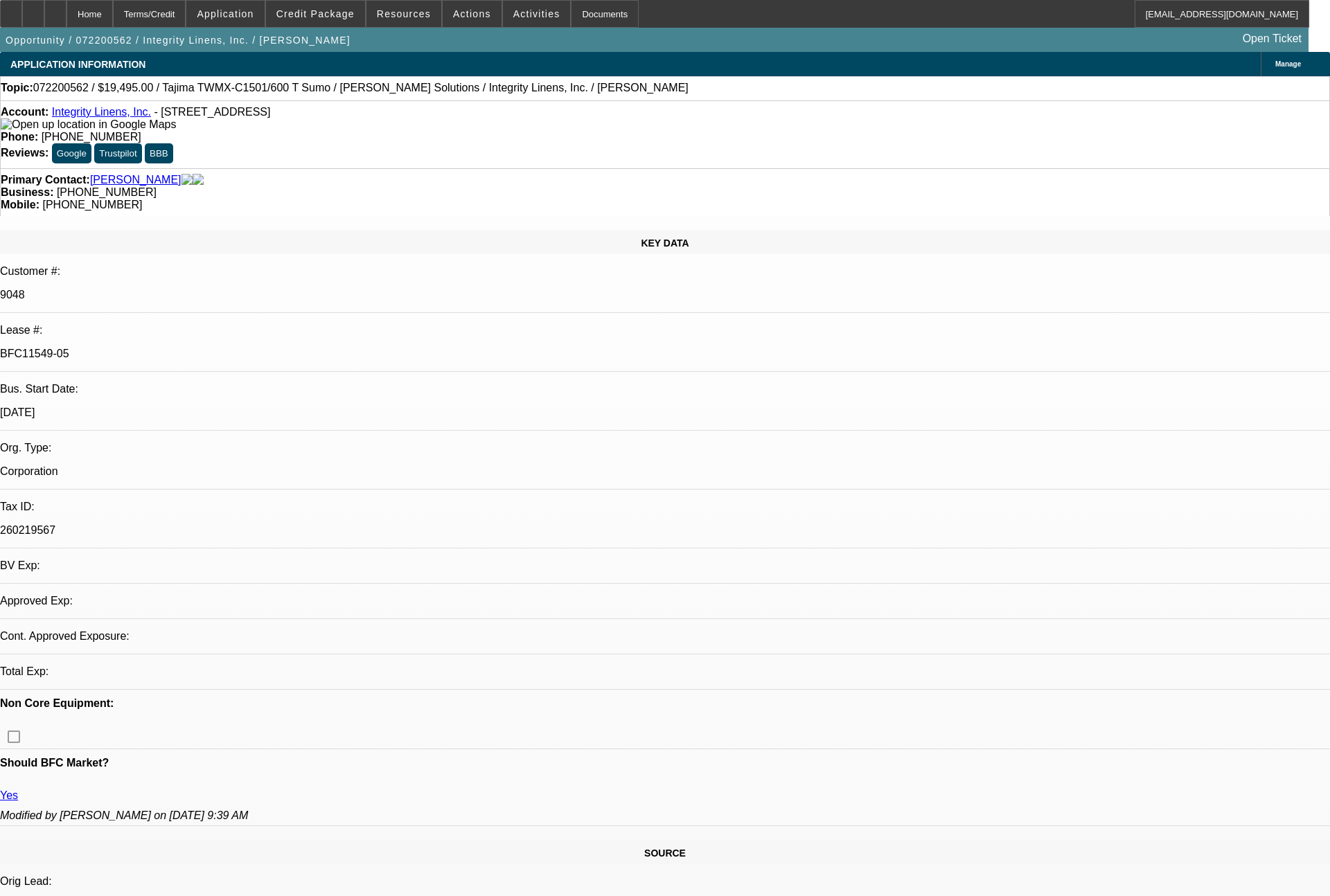
select select "0"
select select "2"
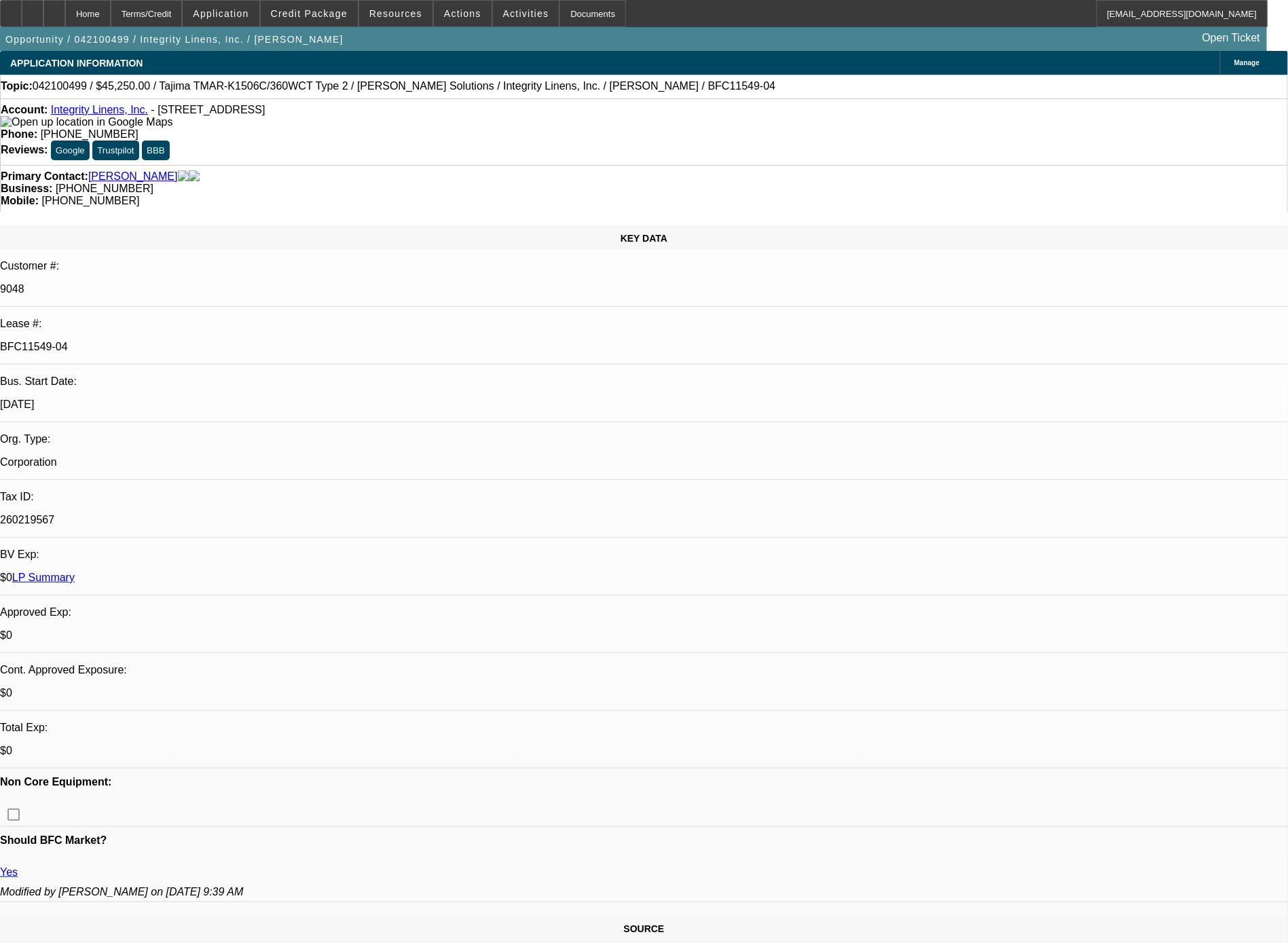
select select "0"
select select "2"
select select "0"
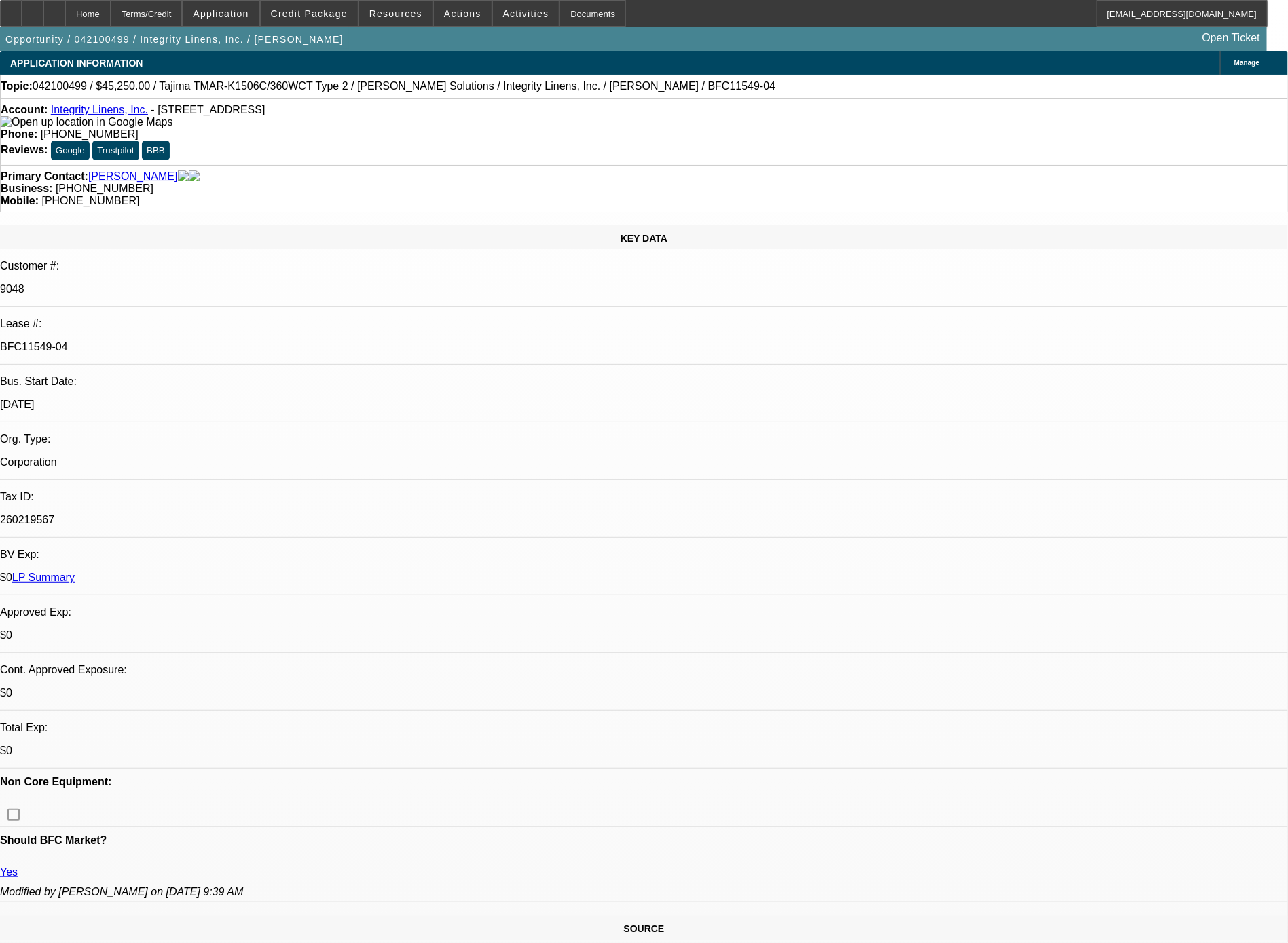
select select "0"
select select "2"
select select "0"
select select "2"
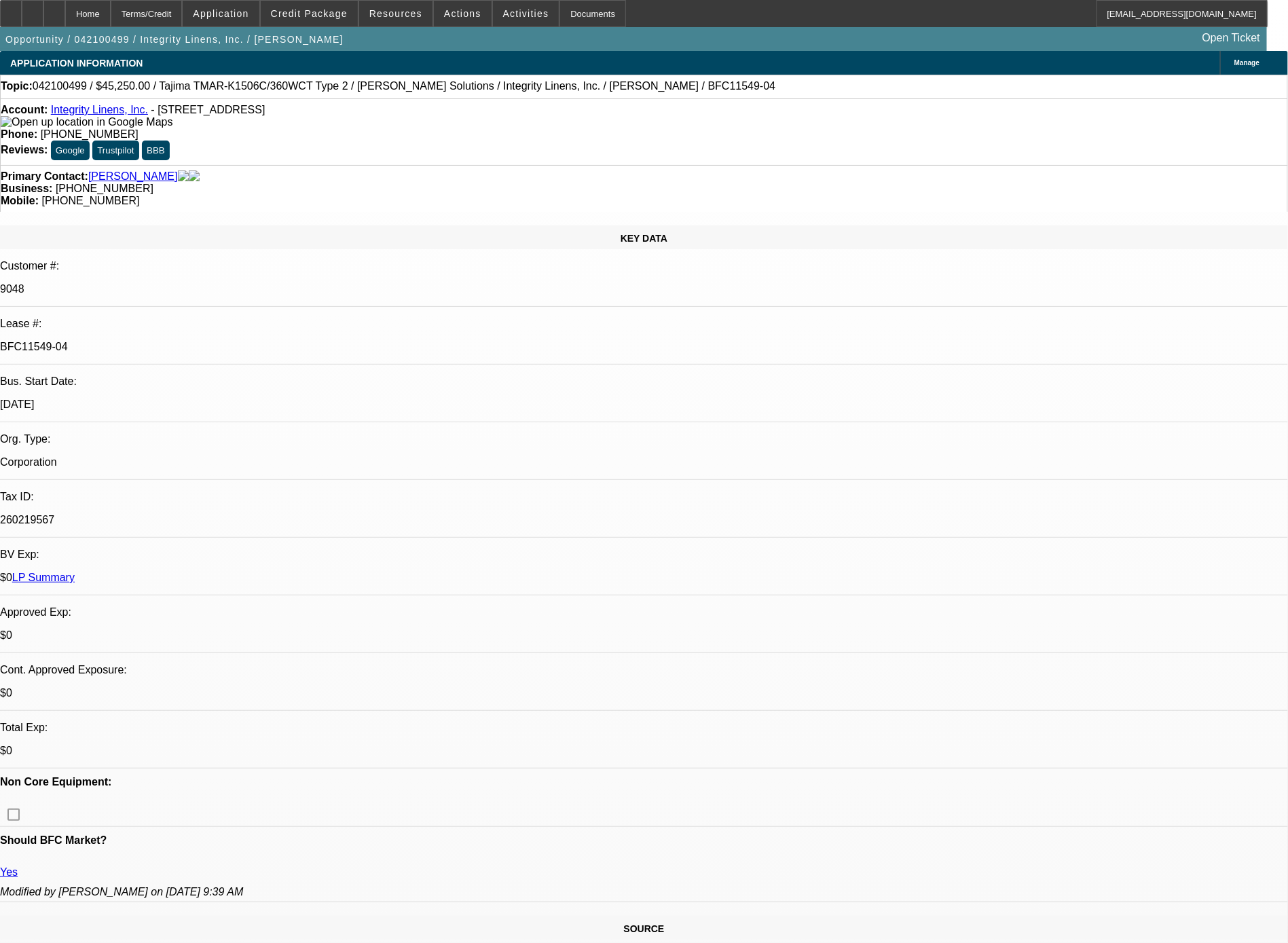
select select "2"
select select "0"
select select "2"
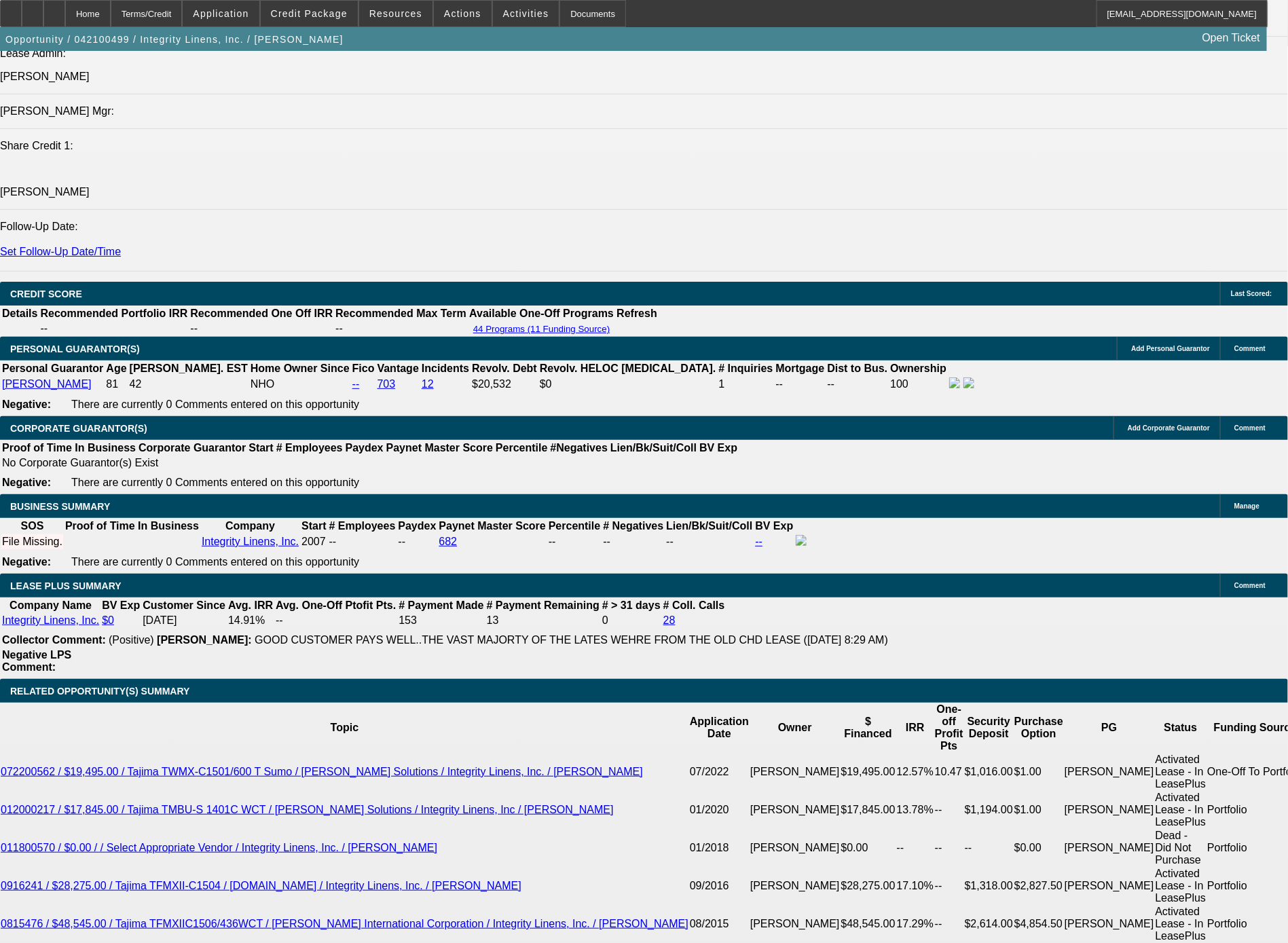
scroll to position [1881, 0]
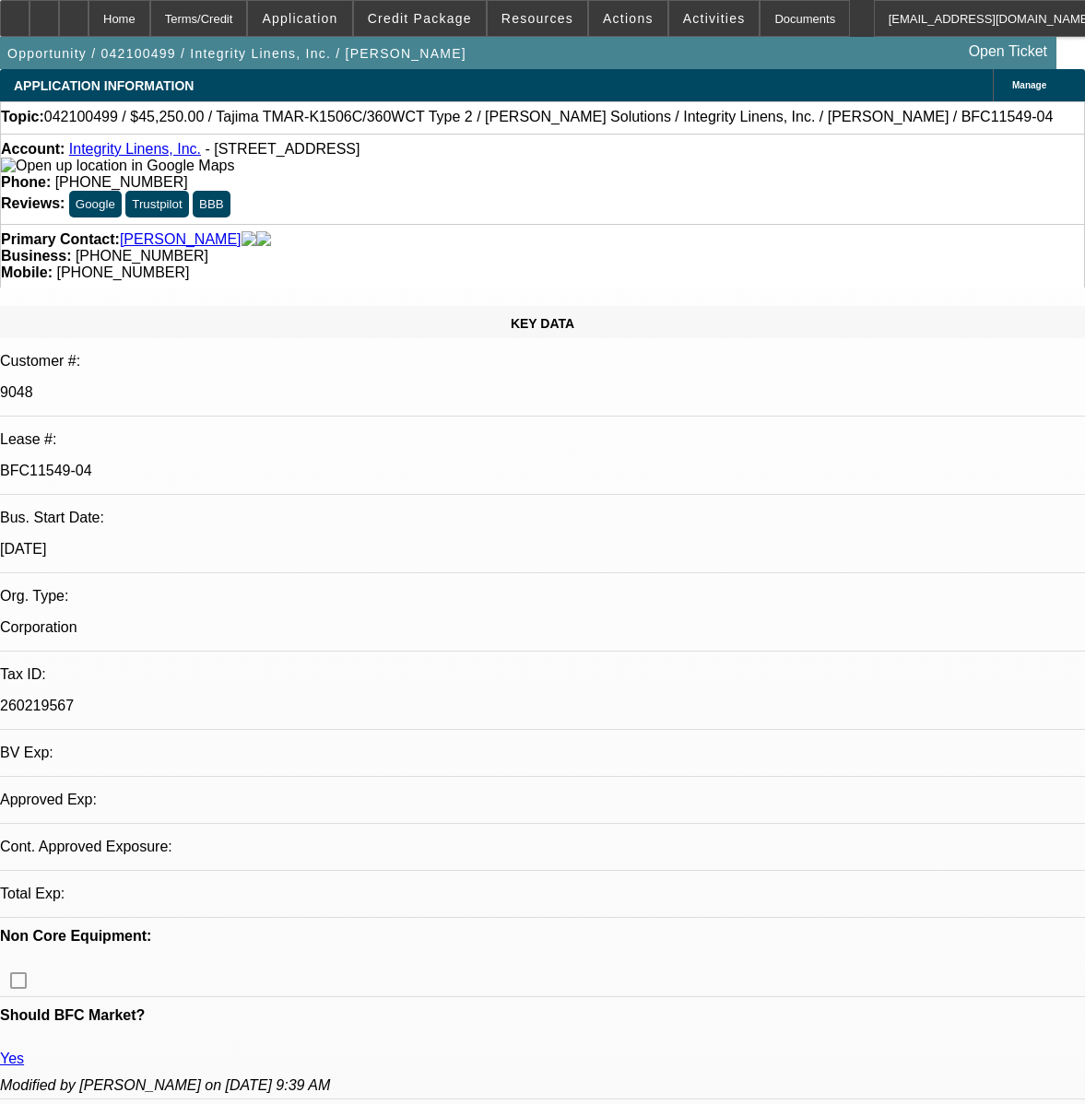
select select "0"
select select "2"
select select "0"
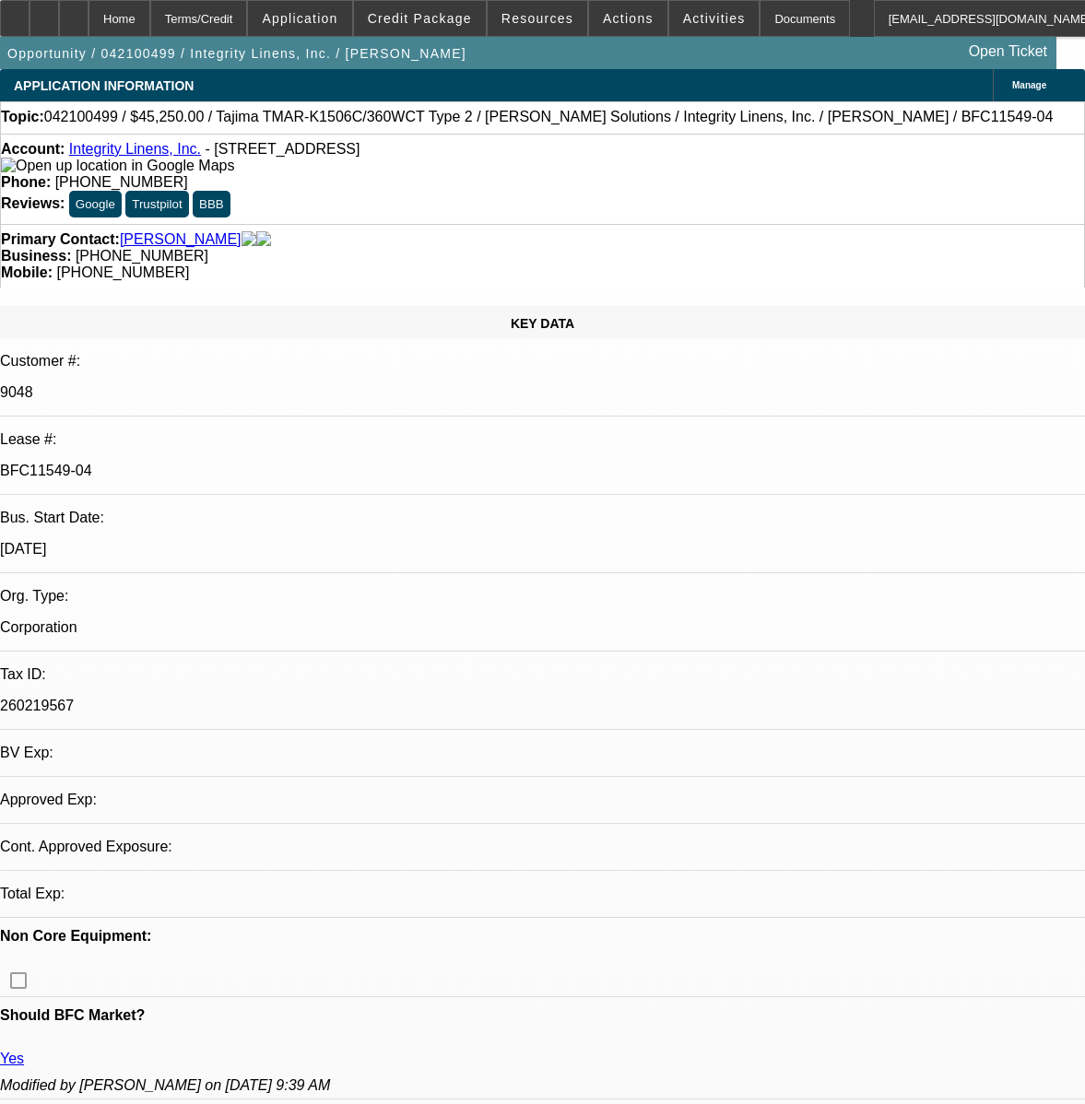
select select "0"
select select "2"
select select "0"
select select "2"
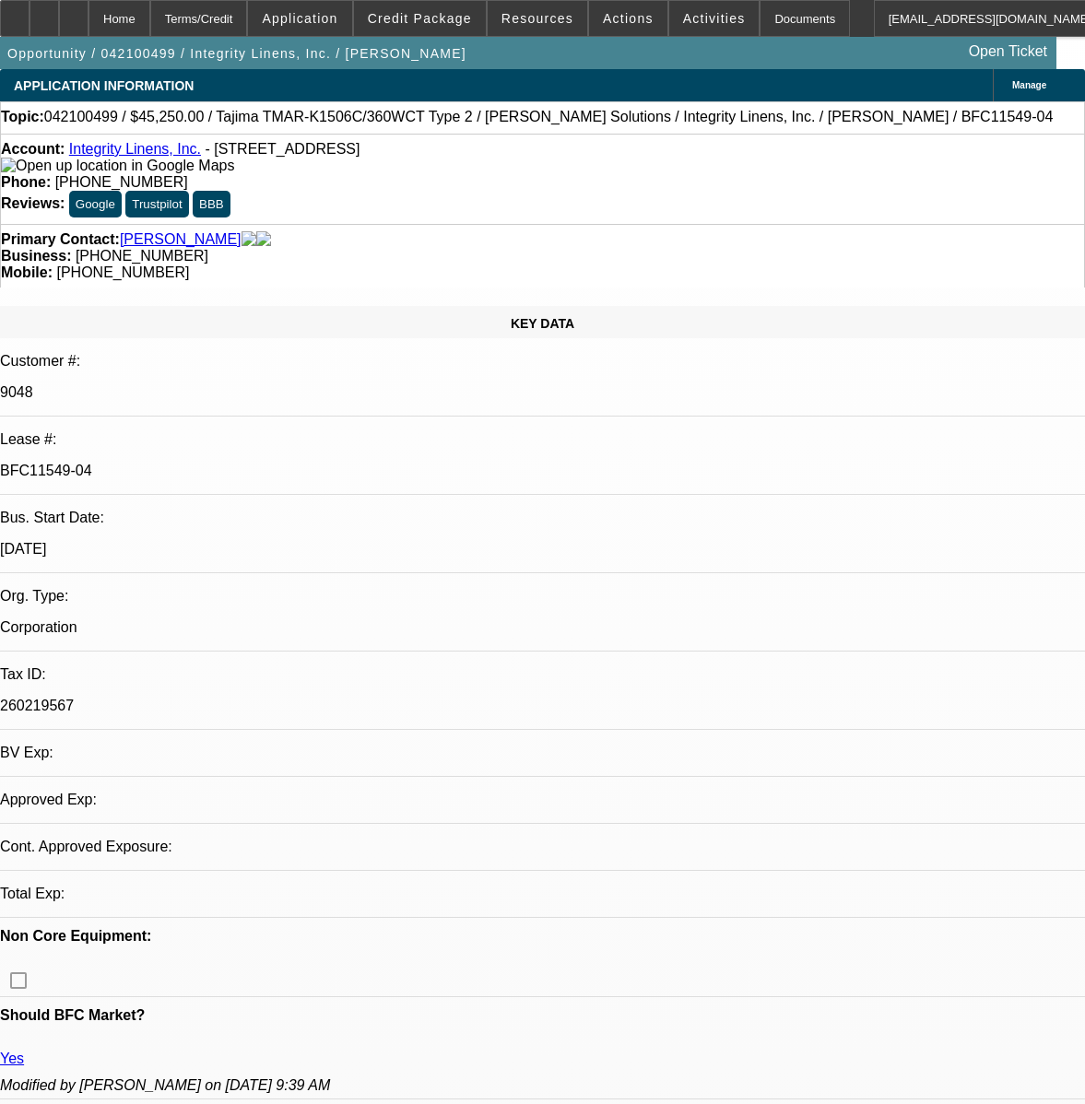
select select "2"
select select "0"
select select "2"
